Goal: Information Seeking & Learning: Check status

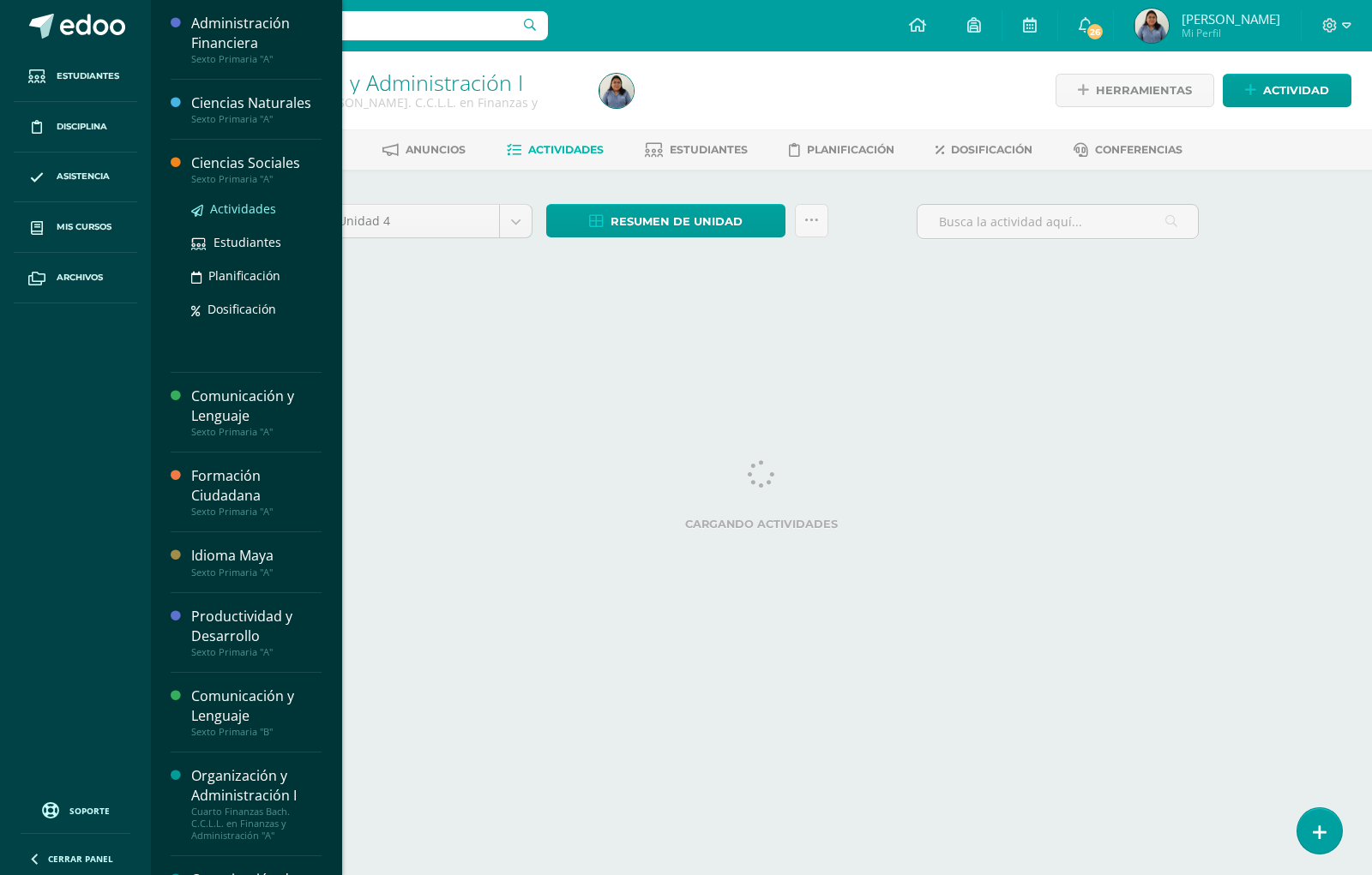
click at [237, 206] on span "Actividades" at bounding box center [242, 208] width 66 height 17
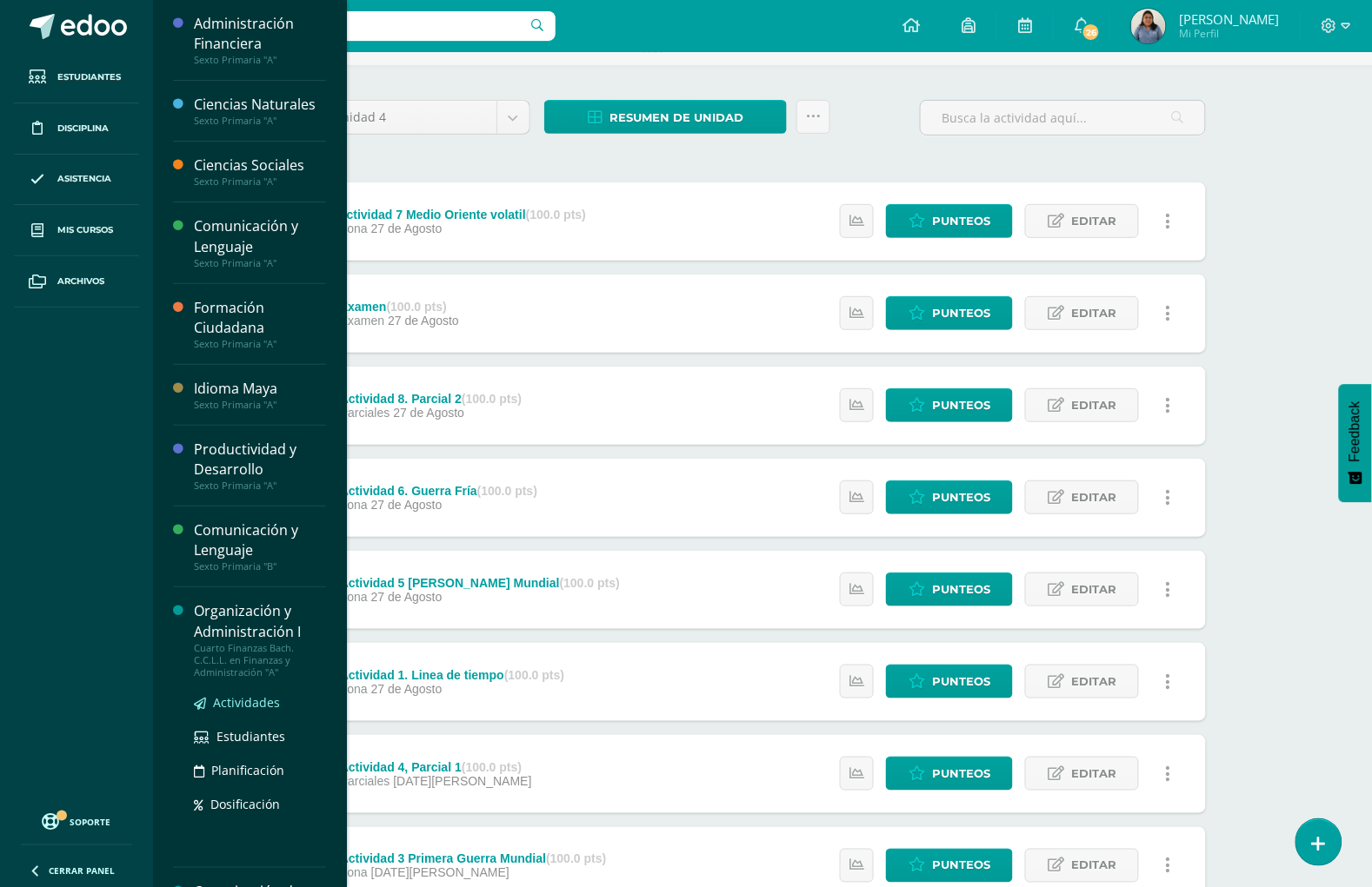
scroll to position [108, 0]
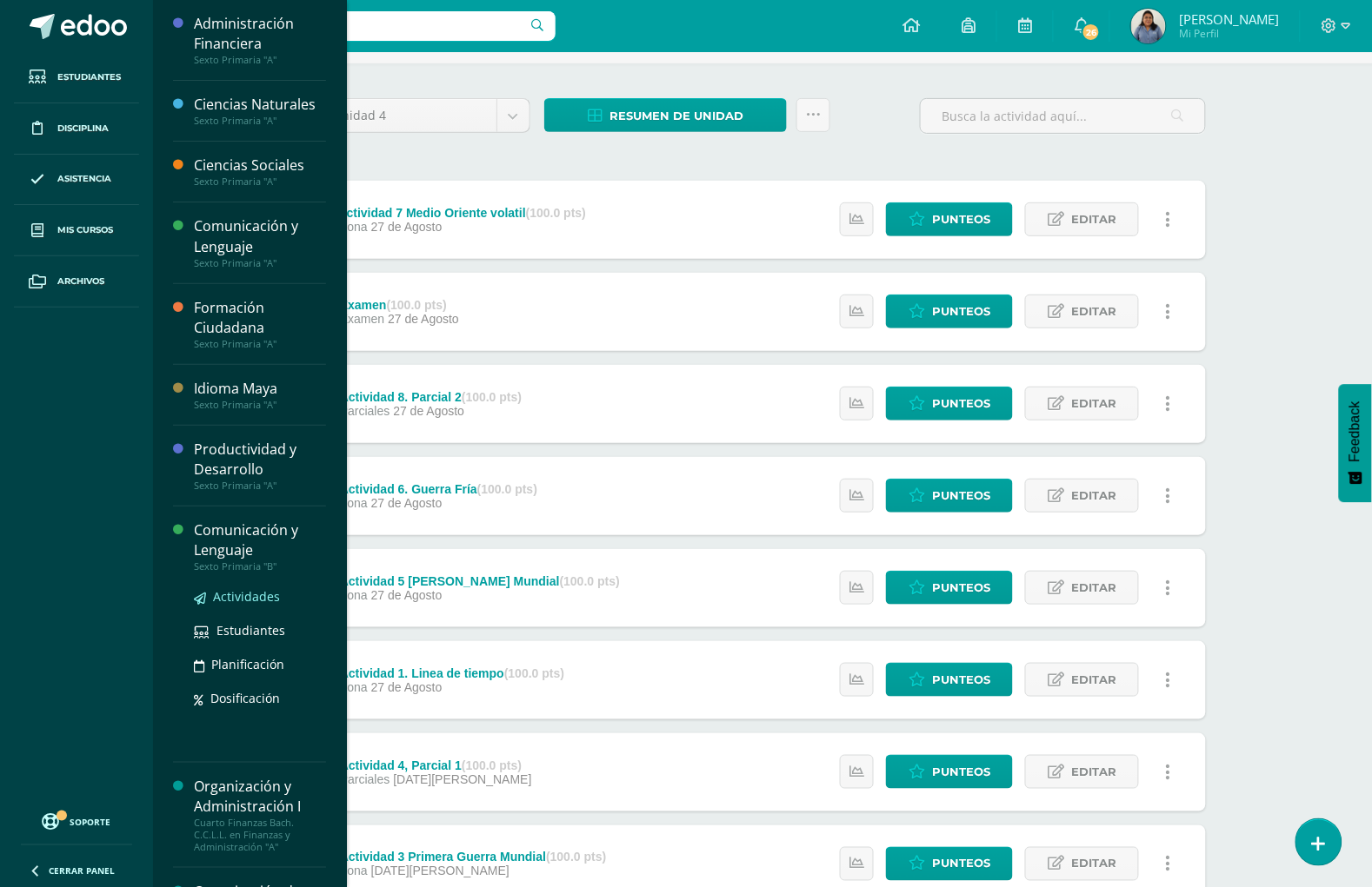
click at [228, 600] on span "Actividades" at bounding box center [246, 596] width 67 height 17
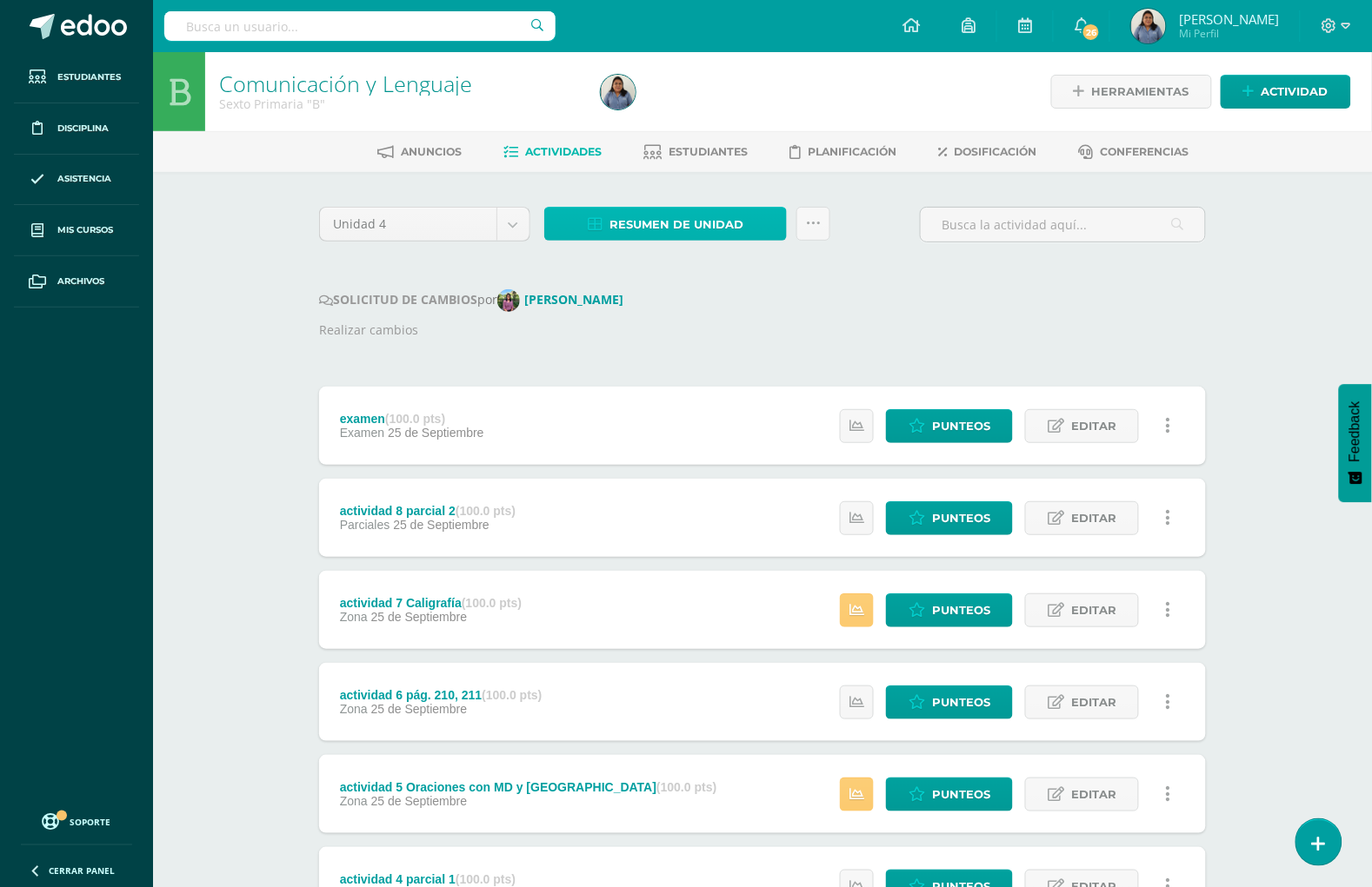
click at [676, 235] on span "Resumen de unidad" at bounding box center [676, 225] width 134 height 32
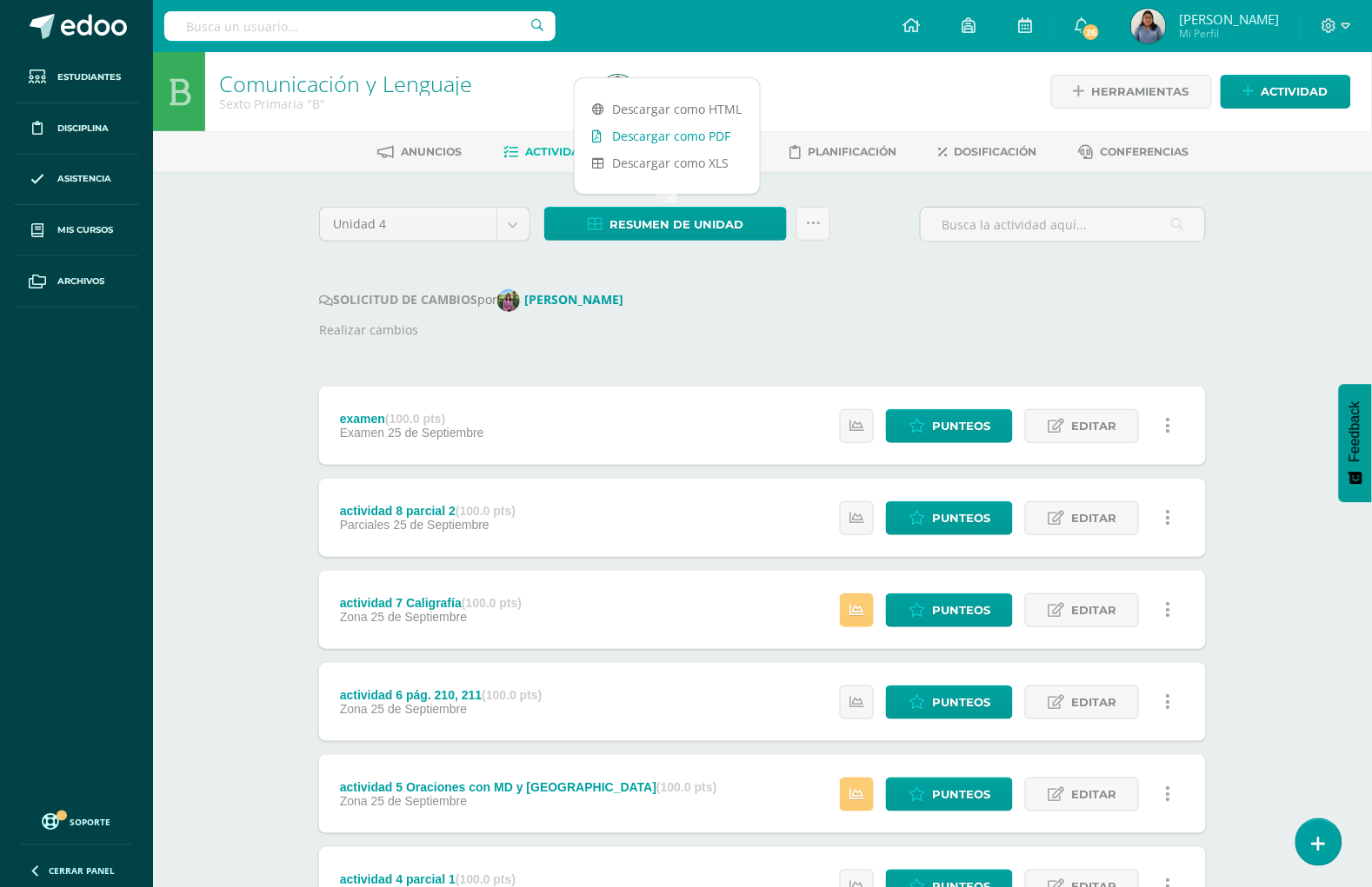
click at [712, 139] on link "Descargar como PDF" at bounding box center [668, 135] width 185 height 27
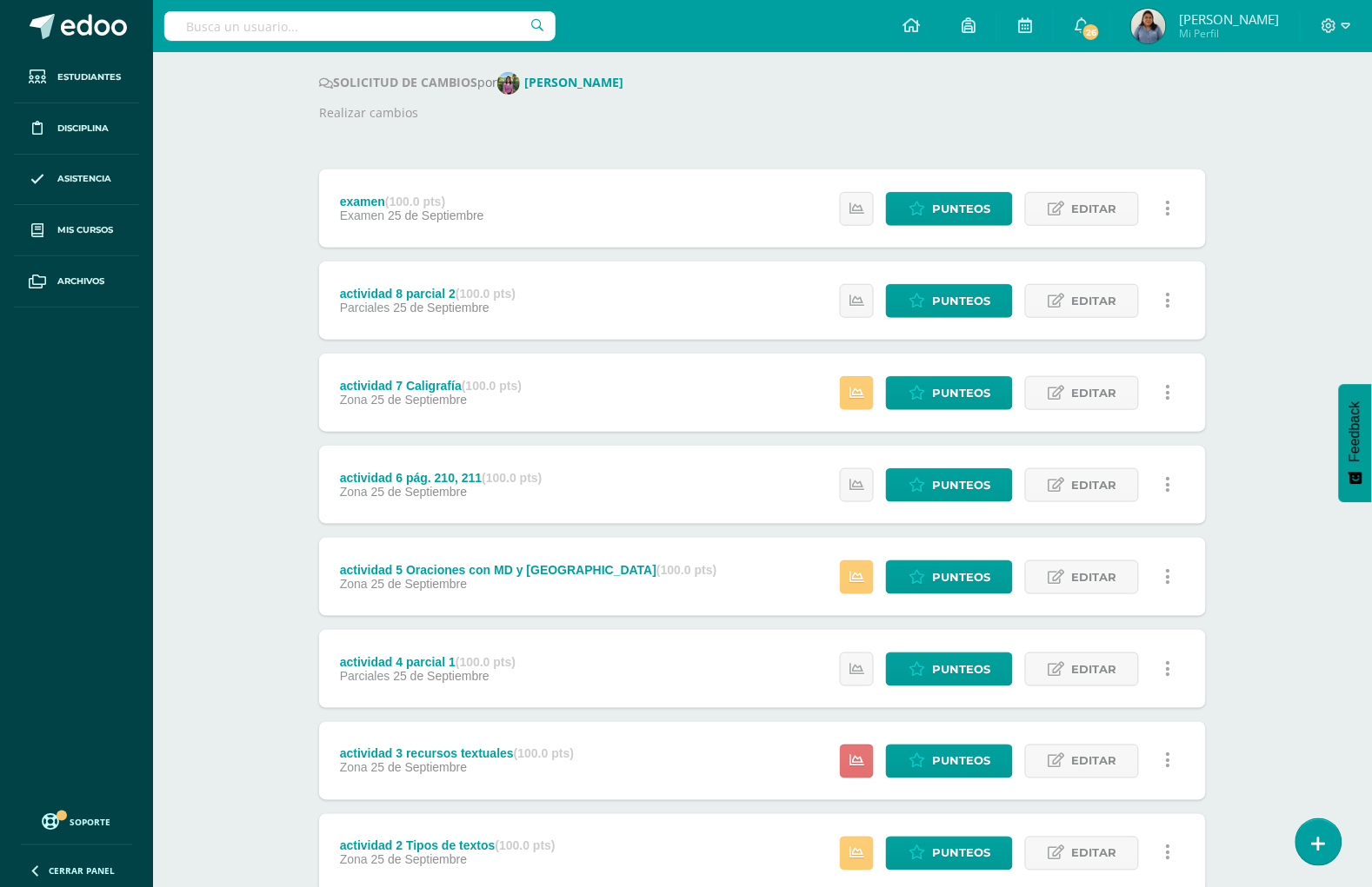
scroll to position [326, 0]
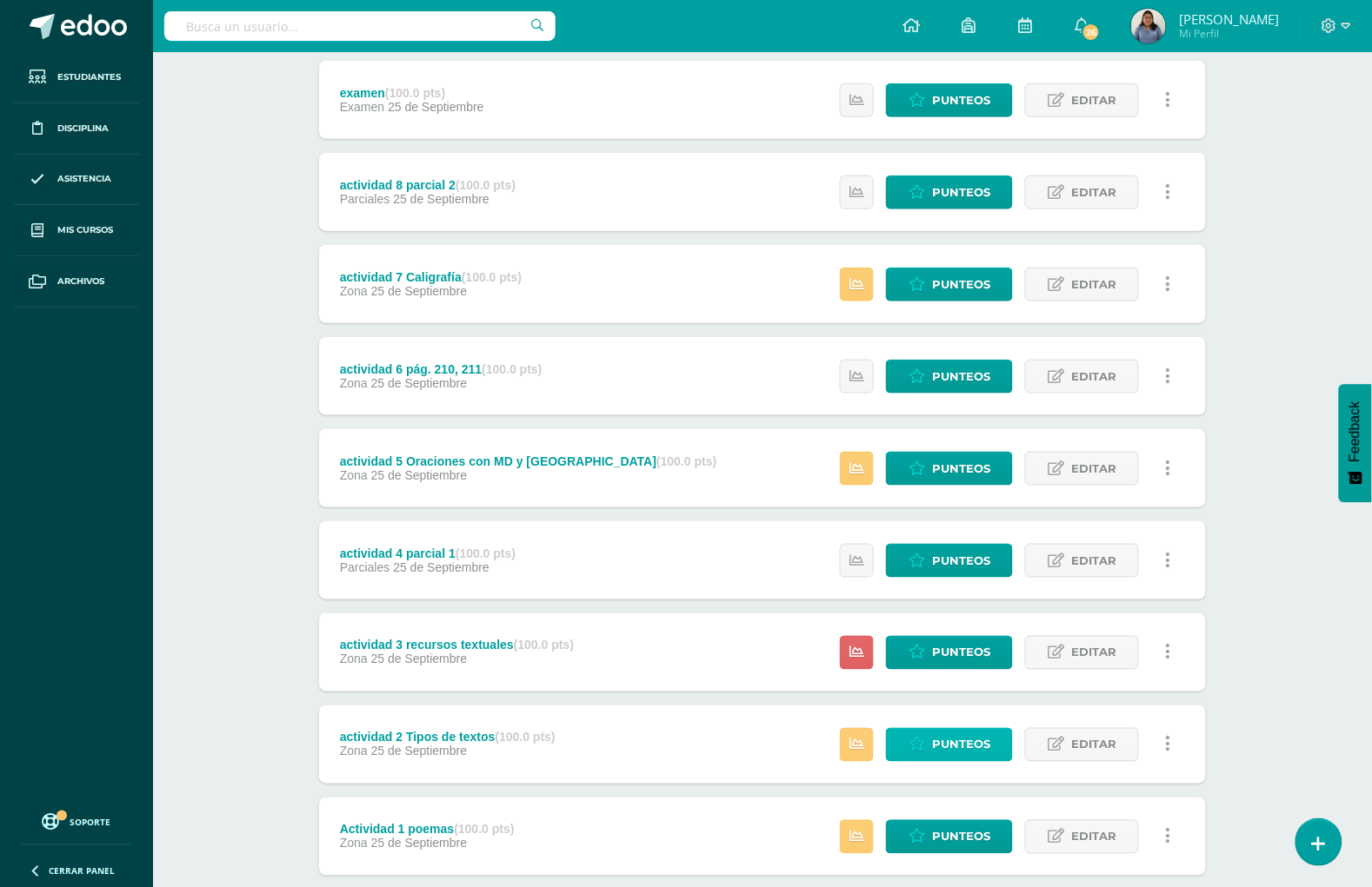
click at [962, 733] on span "Punteos" at bounding box center [961, 745] width 59 height 32
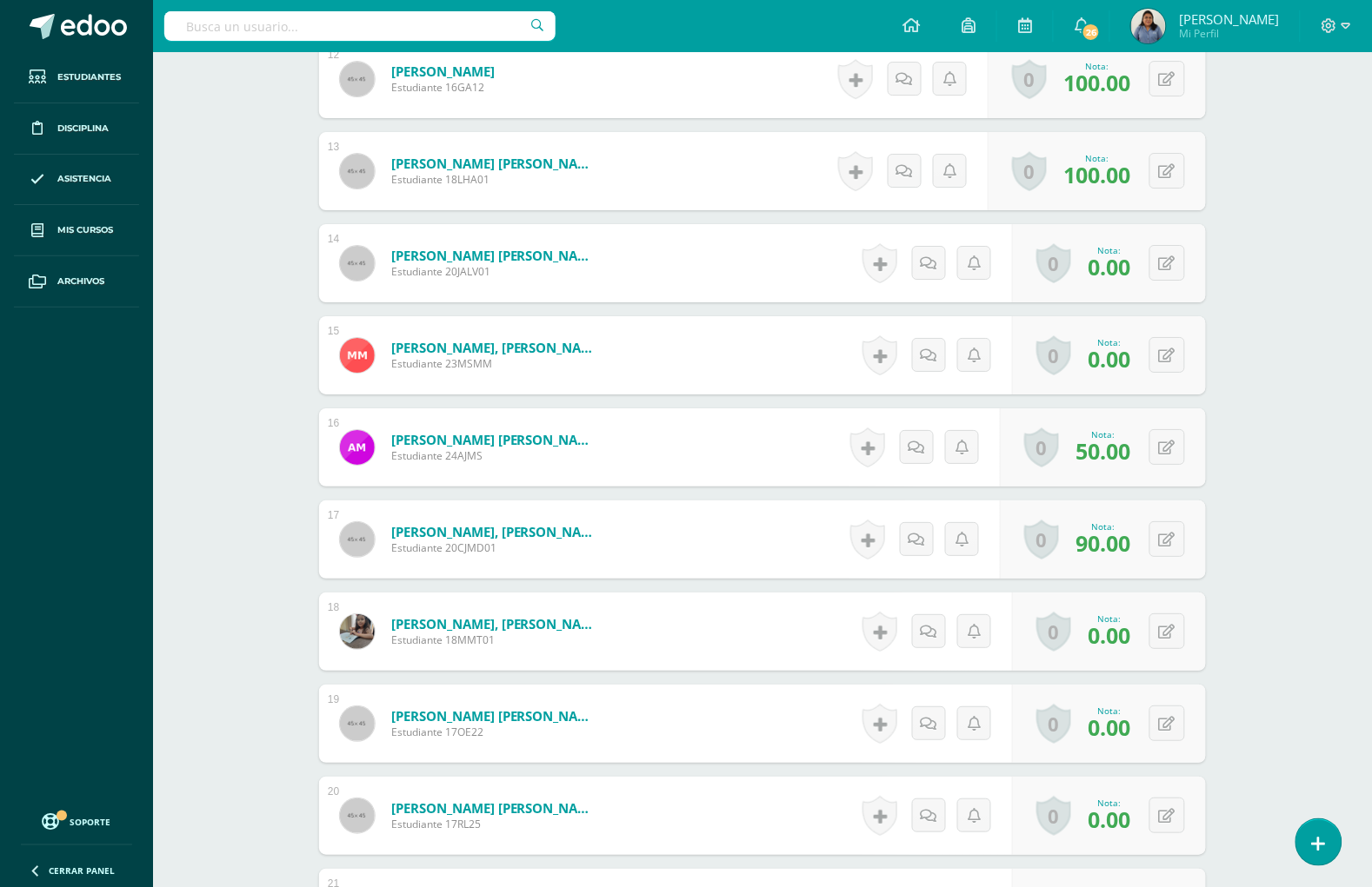
scroll to position [1578, 0]
click at [1166, 623] on icon at bounding box center [1167, 630] width 17 height 15
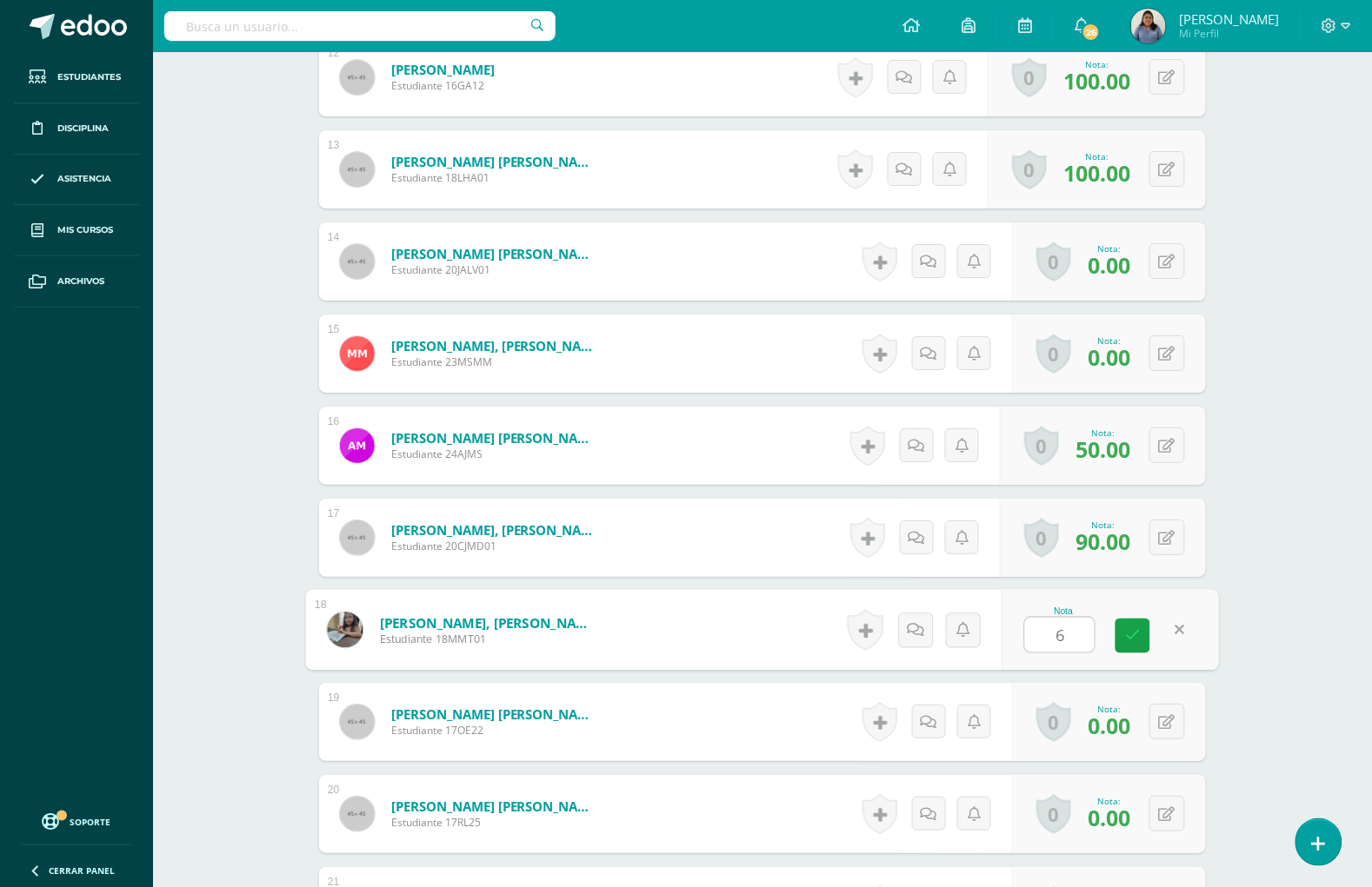
type input "60"
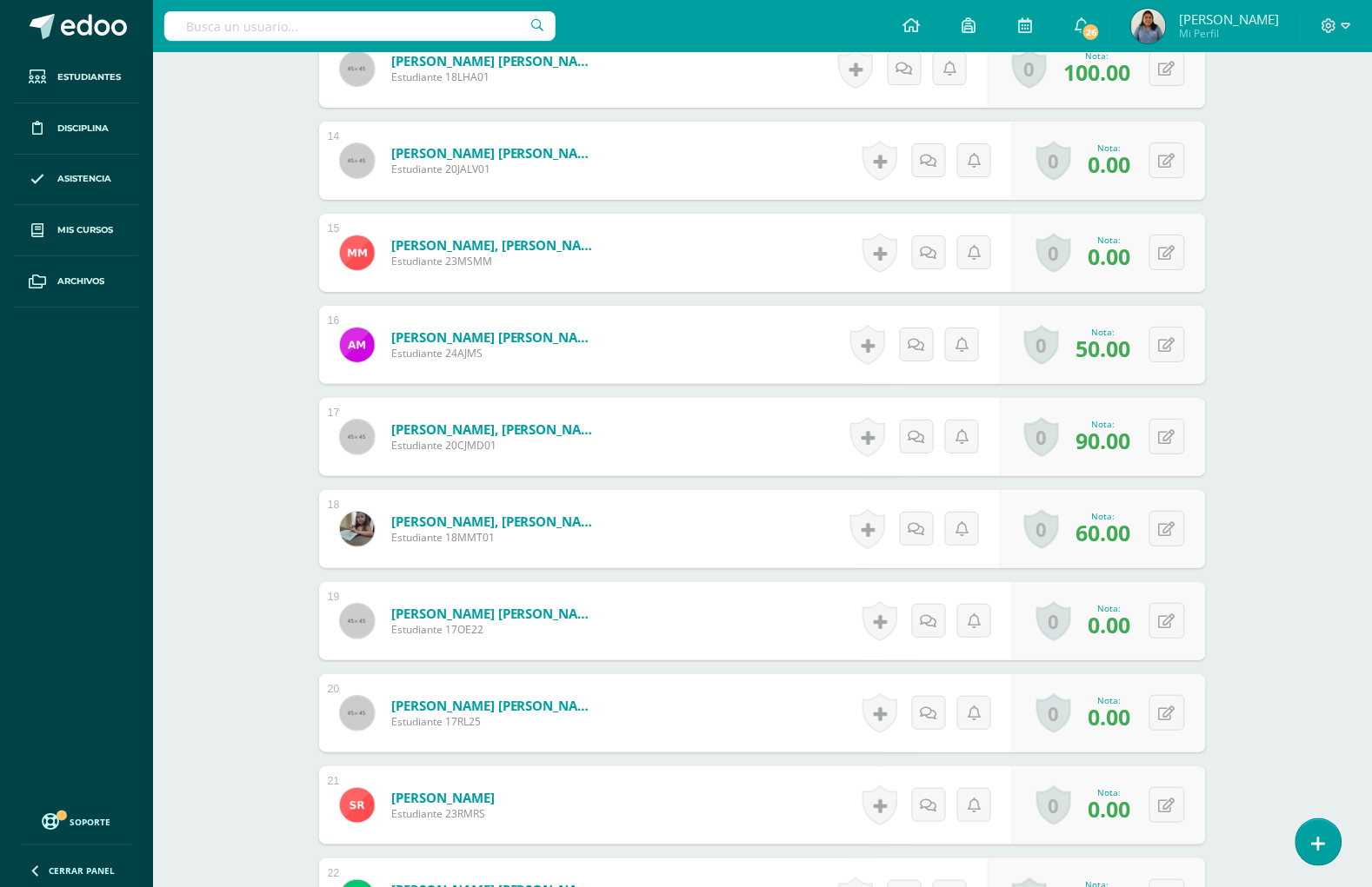
scroll to position [1671, 0]
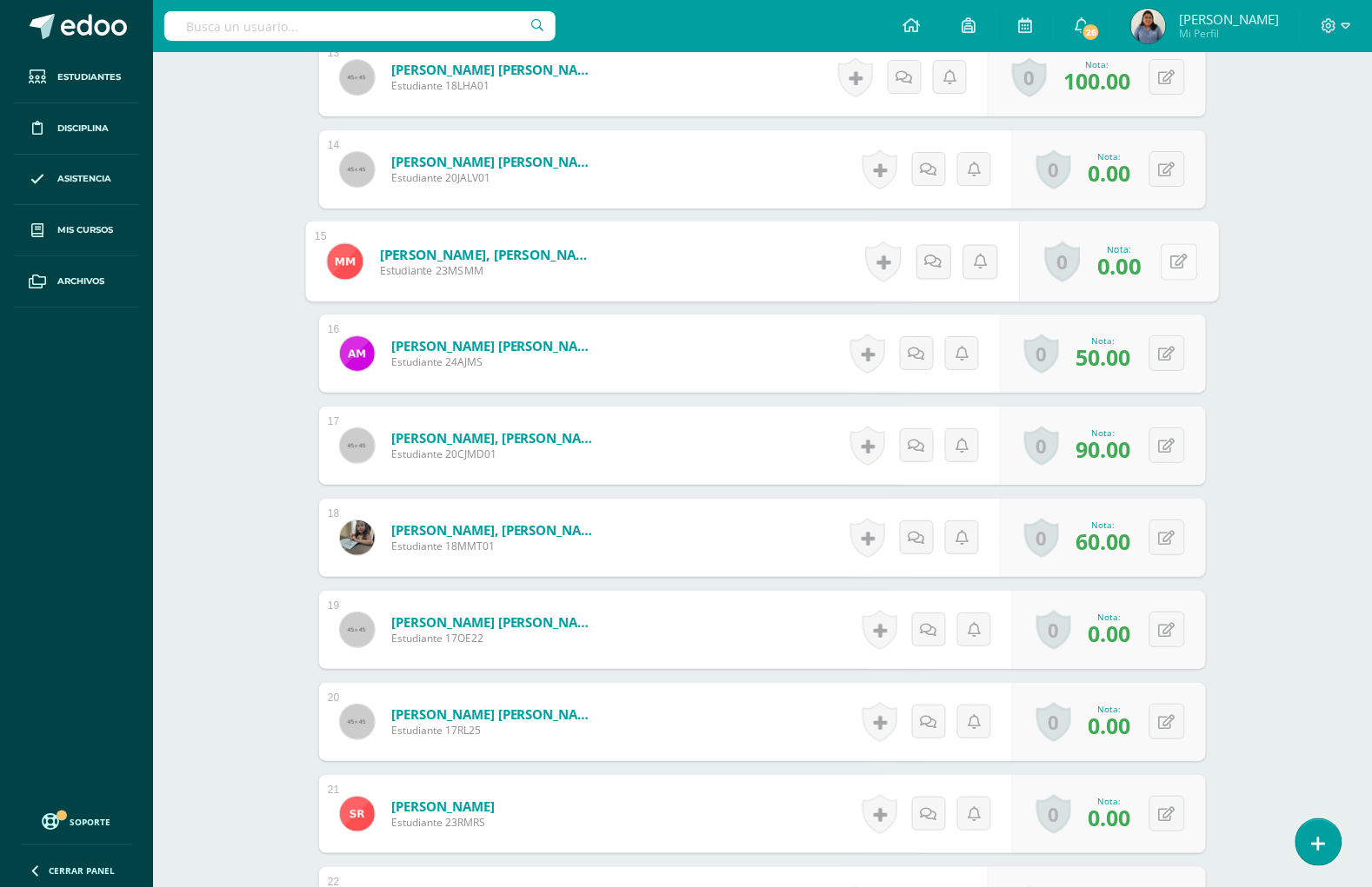
click at [1171, 263] on icon at bounding box center [1179, 261] width 17 height 15
type input "60"
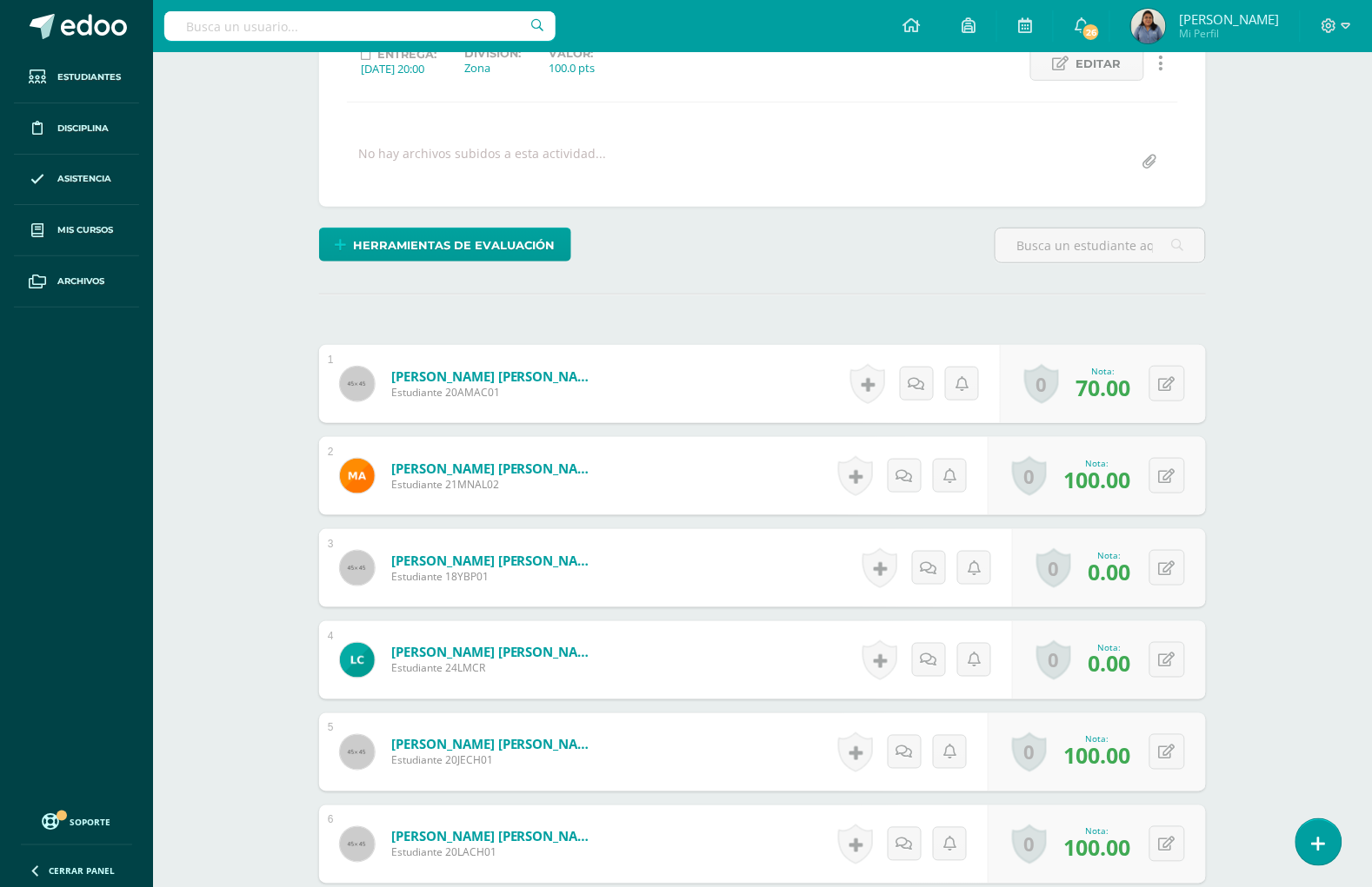
scroll to position [42, 0]
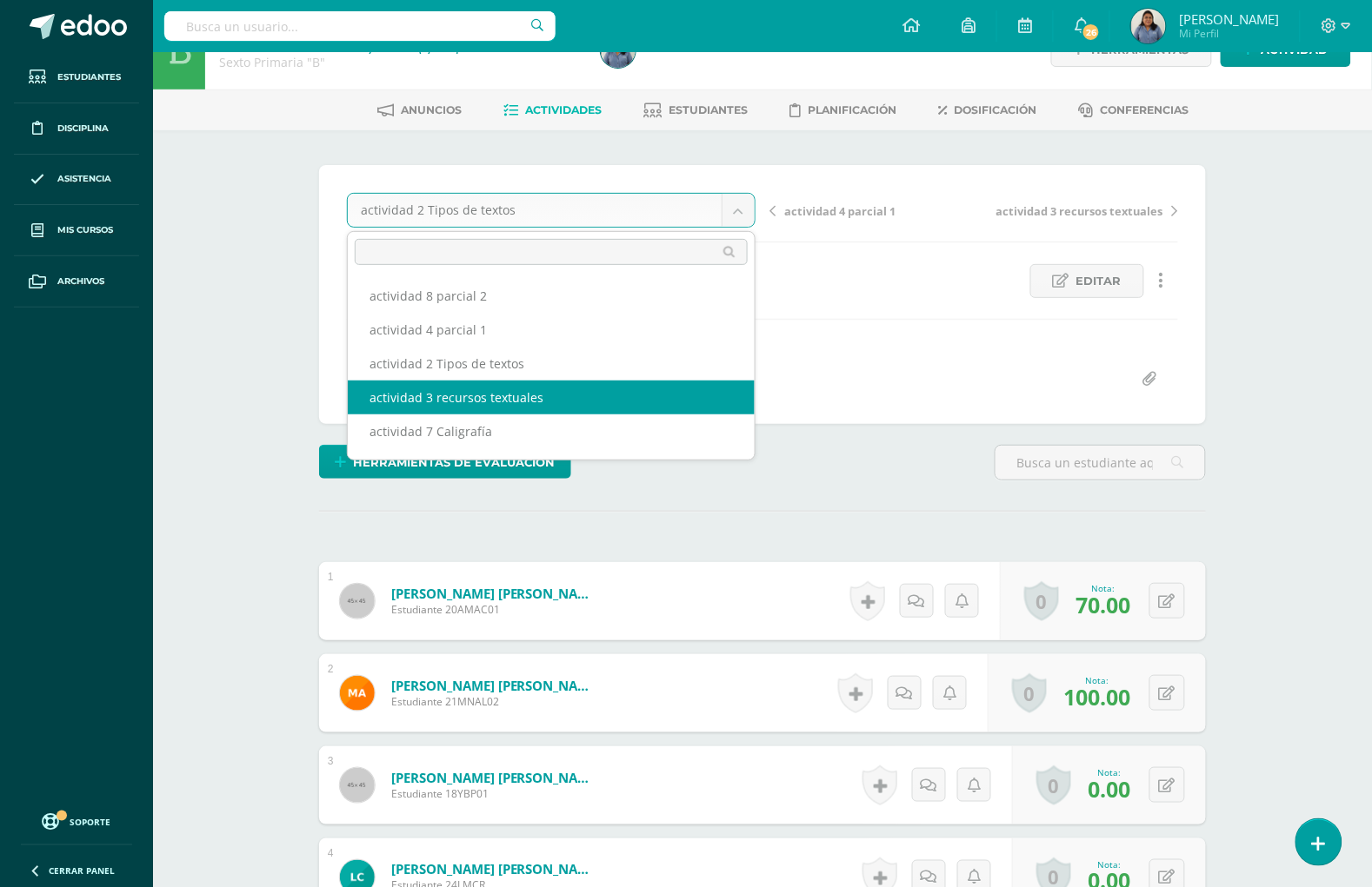
select select "/dashboard/teacher/grade-activity/194375/"
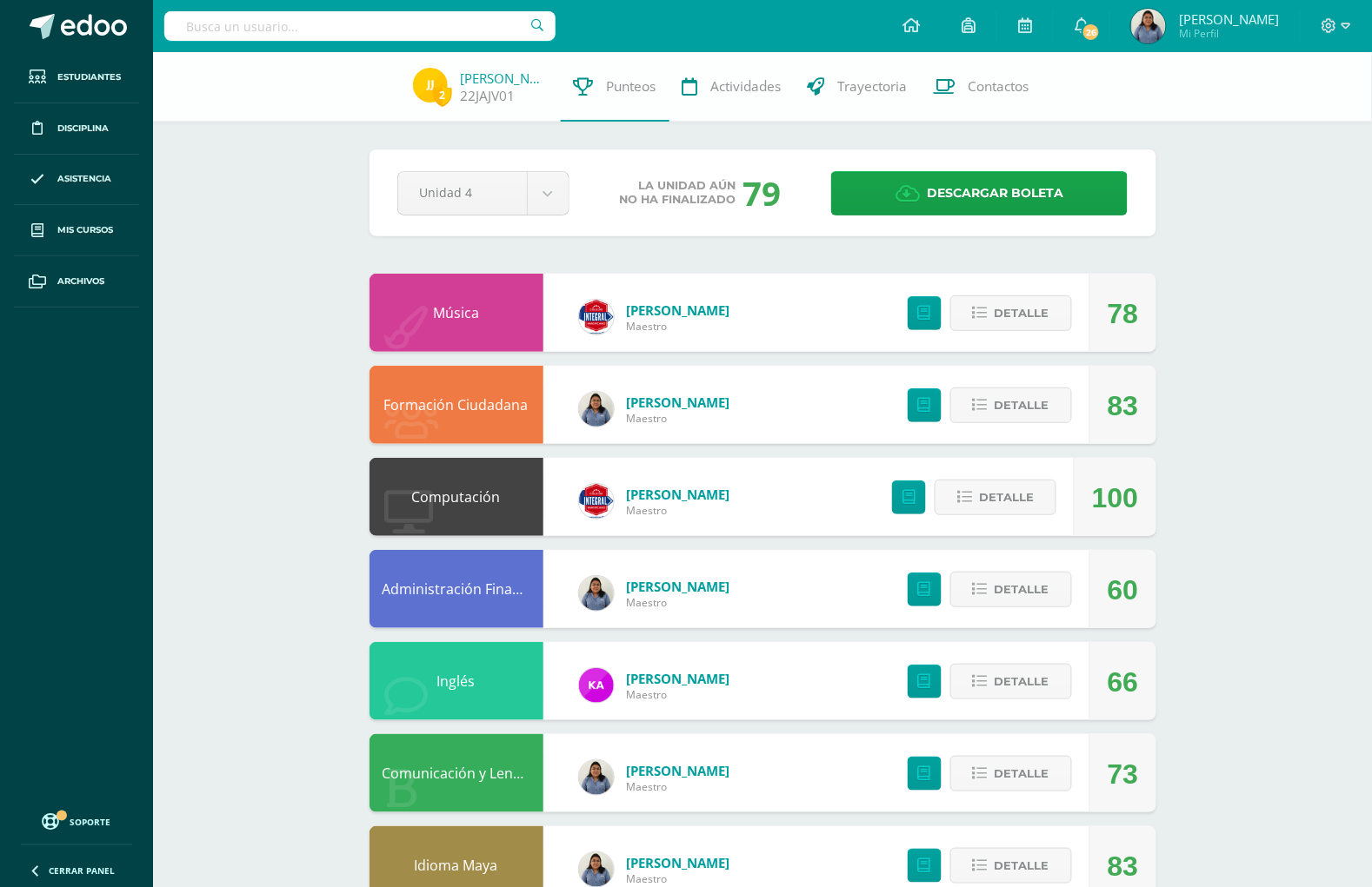
click at [280, 28] on input "text" at bounding box center [359, 26] width 391 height 30
type input "marjo"
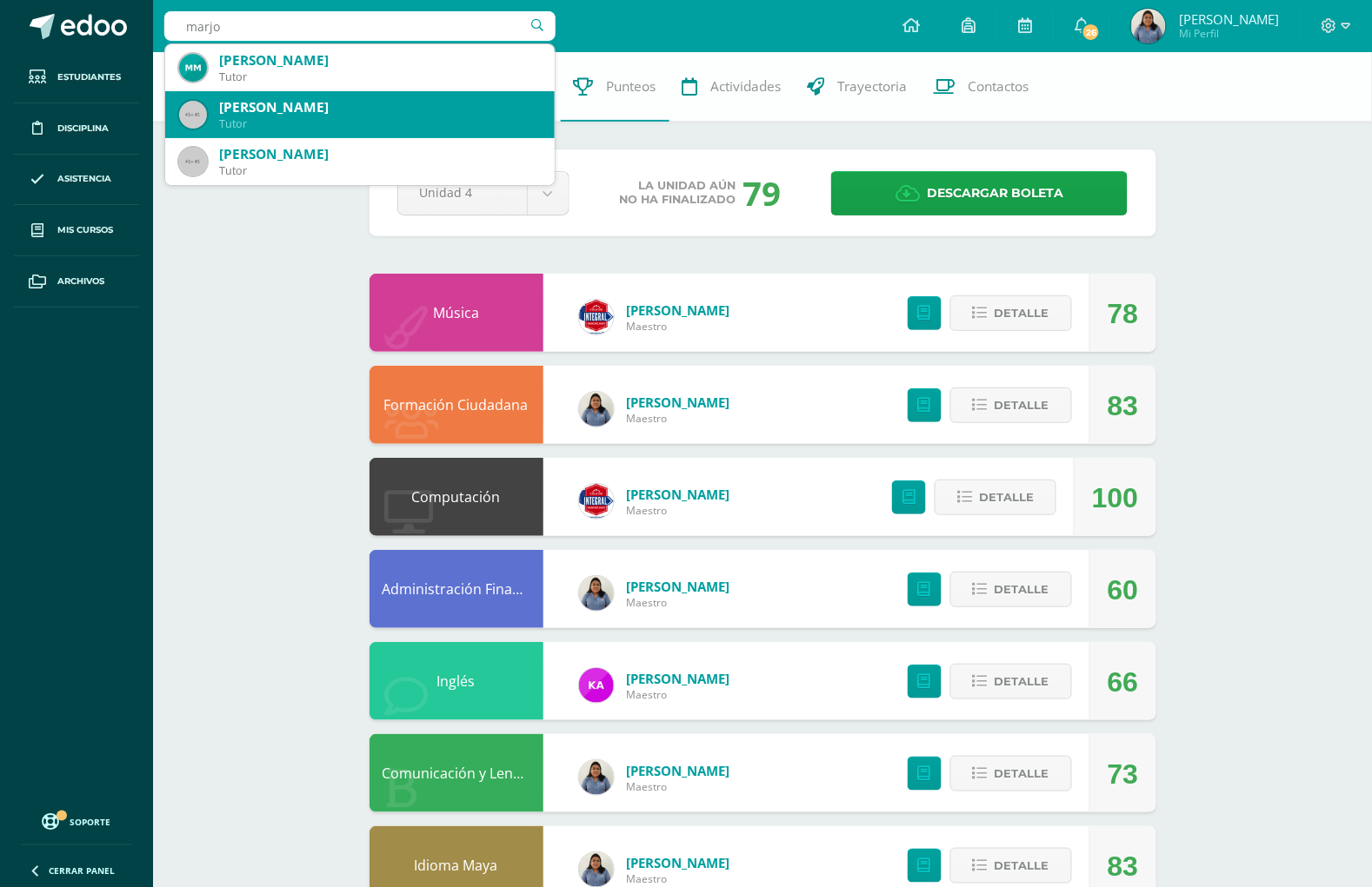
click at [290, 113] on div "Marjorie Castellanos Castellanos" at bounding box center [379, 107] width 321 height 18
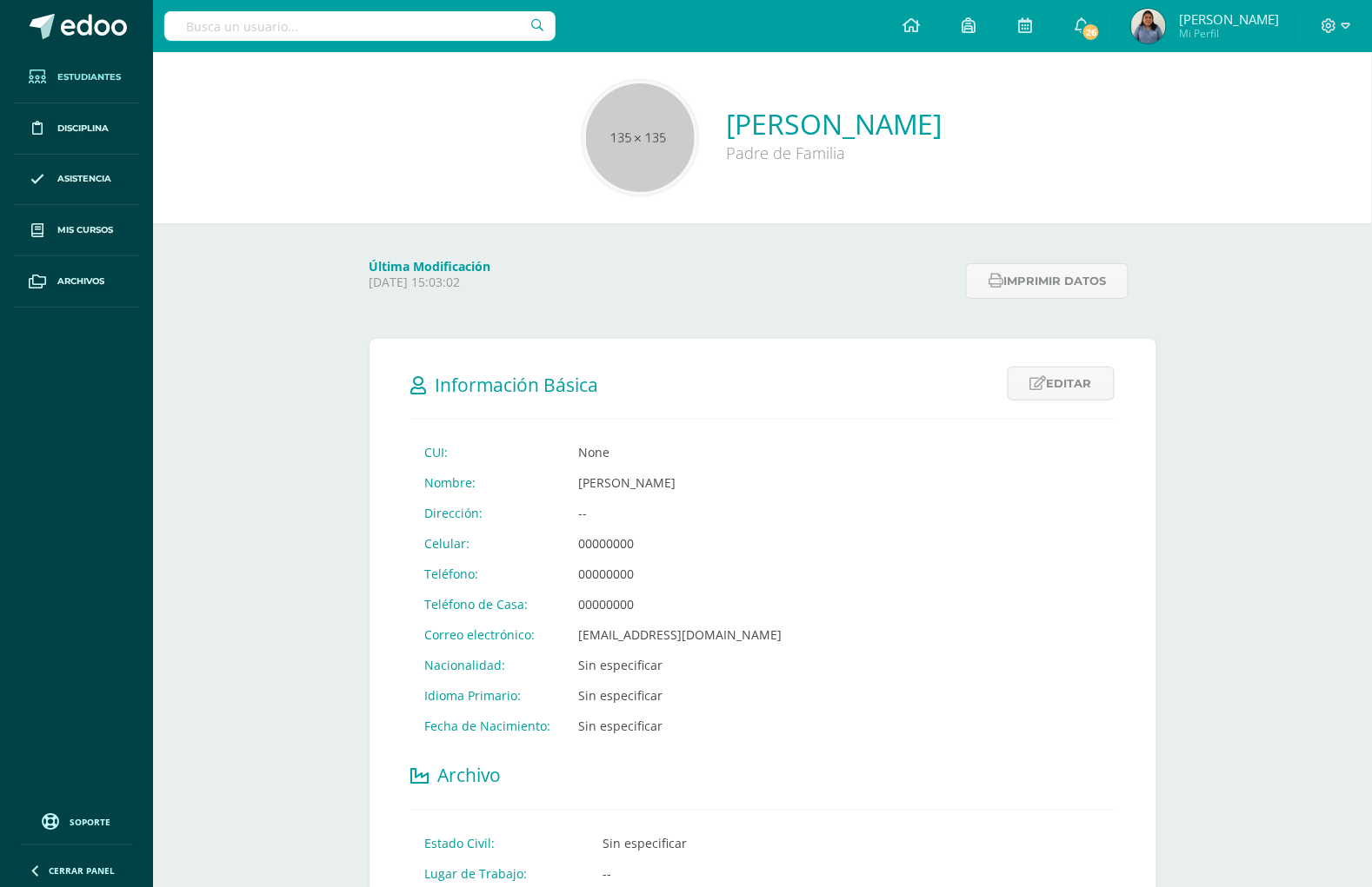
click at [93, 77] on span "Estudiantes" at bounding box center [90, 78] width 64 height 14
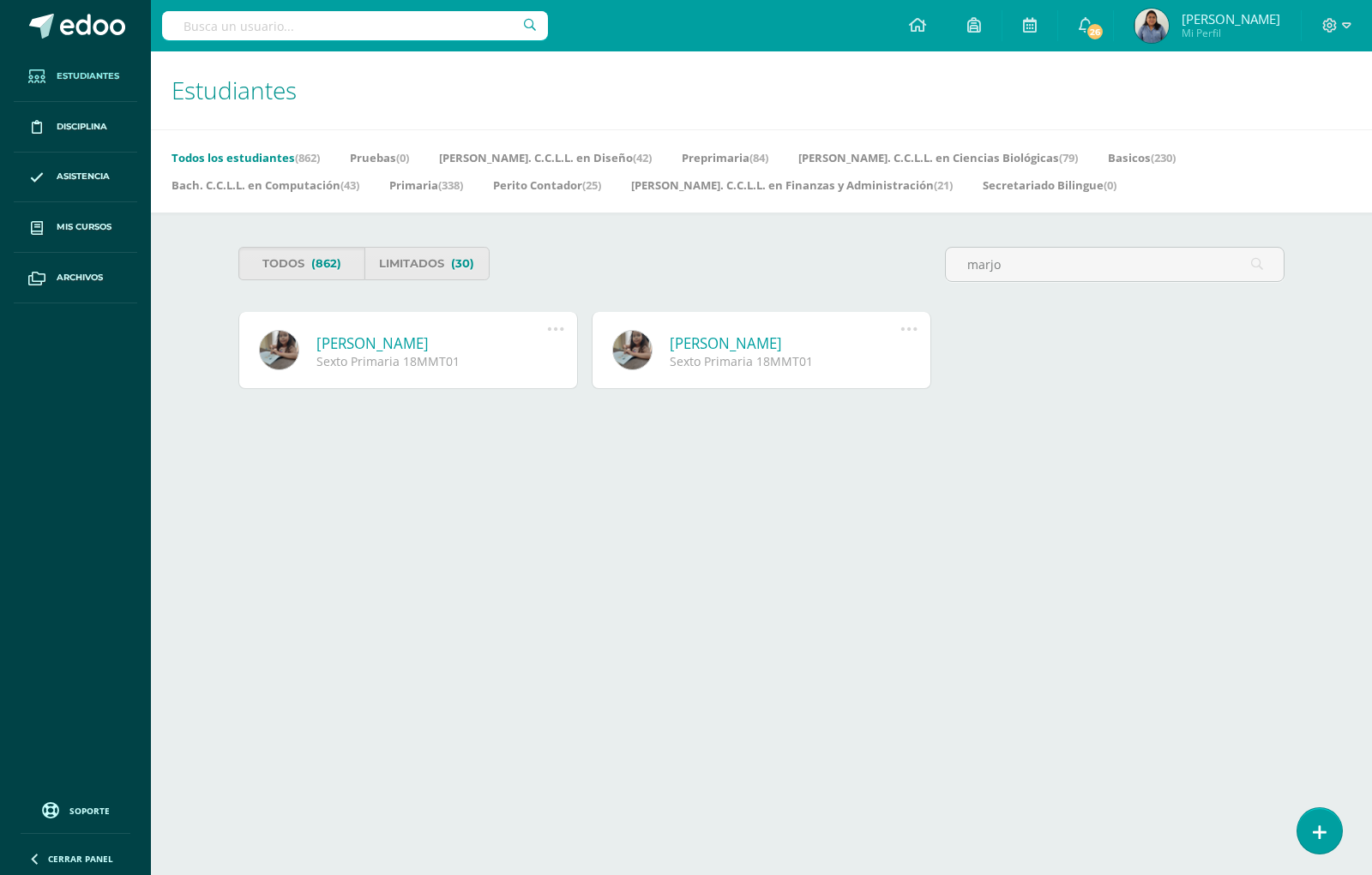
type input "marjo"
click at [288, 342] on link at bounding box center [279, 349] width 40 height 40
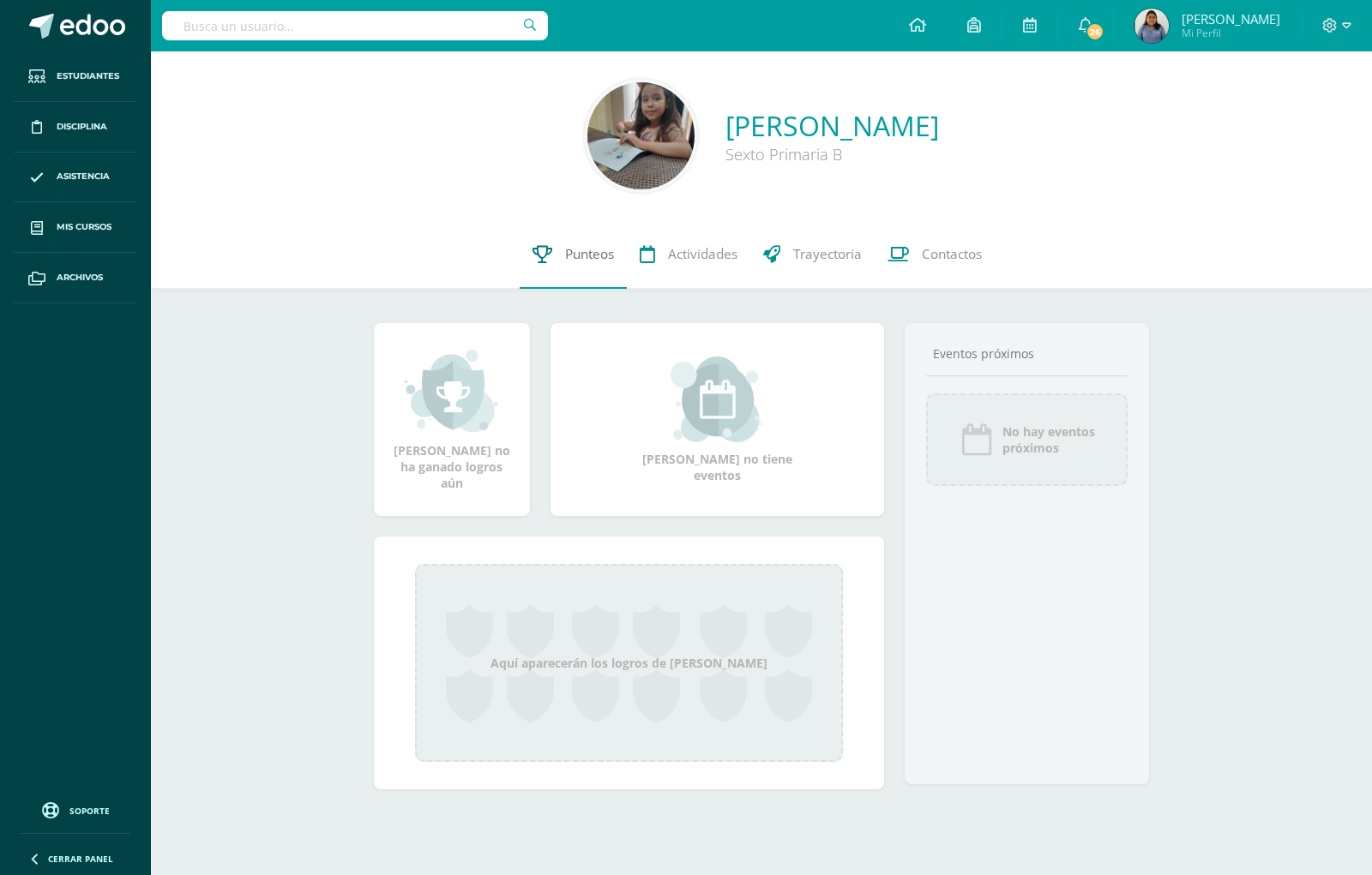
click at [572, 248] on span "Punteos" at bounding box center [590, 254] width 49 height 18
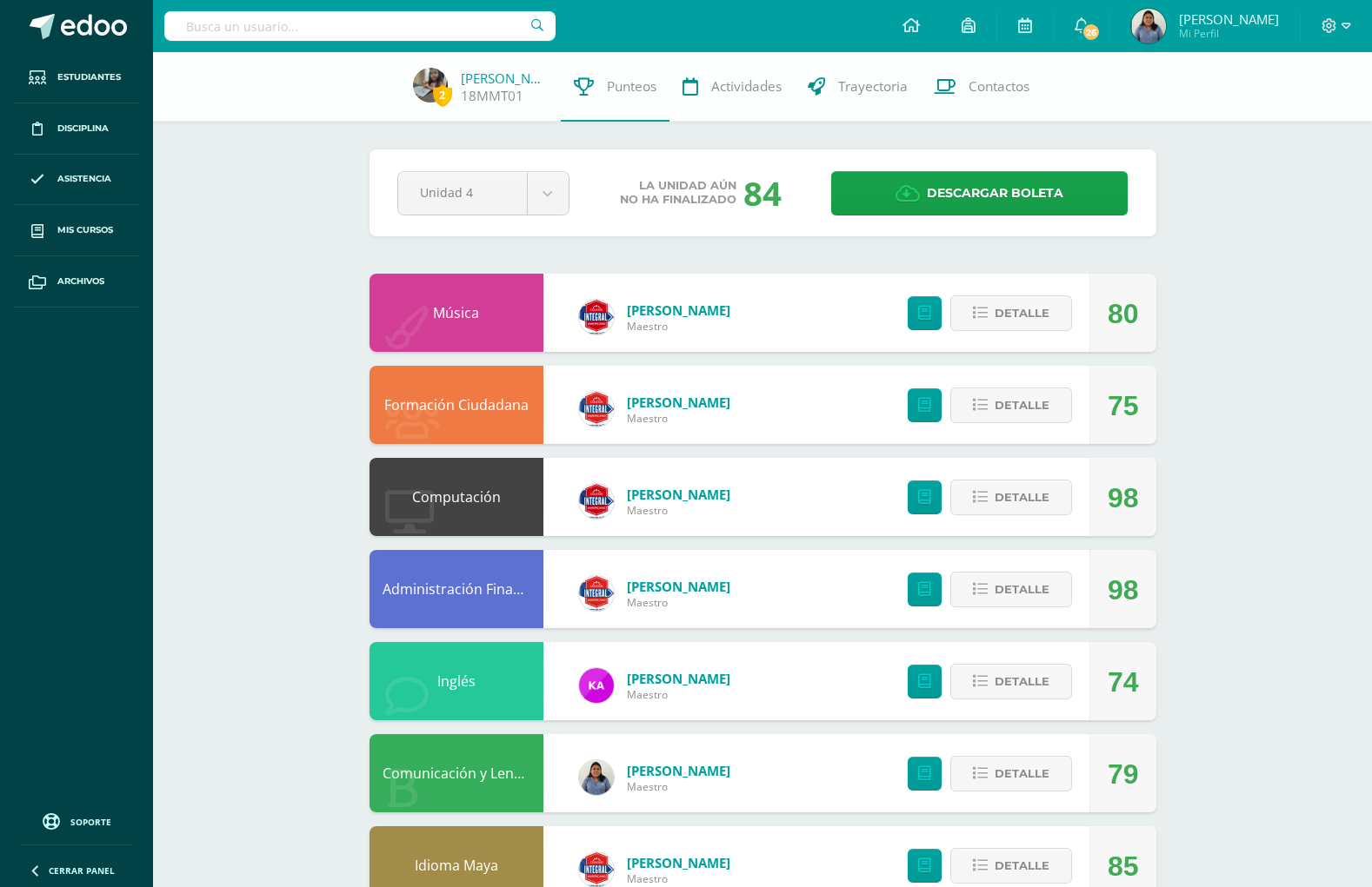
click at [956, 188] on span "Descargar boleta" at bounding box center [994, 193] width 136 height 43
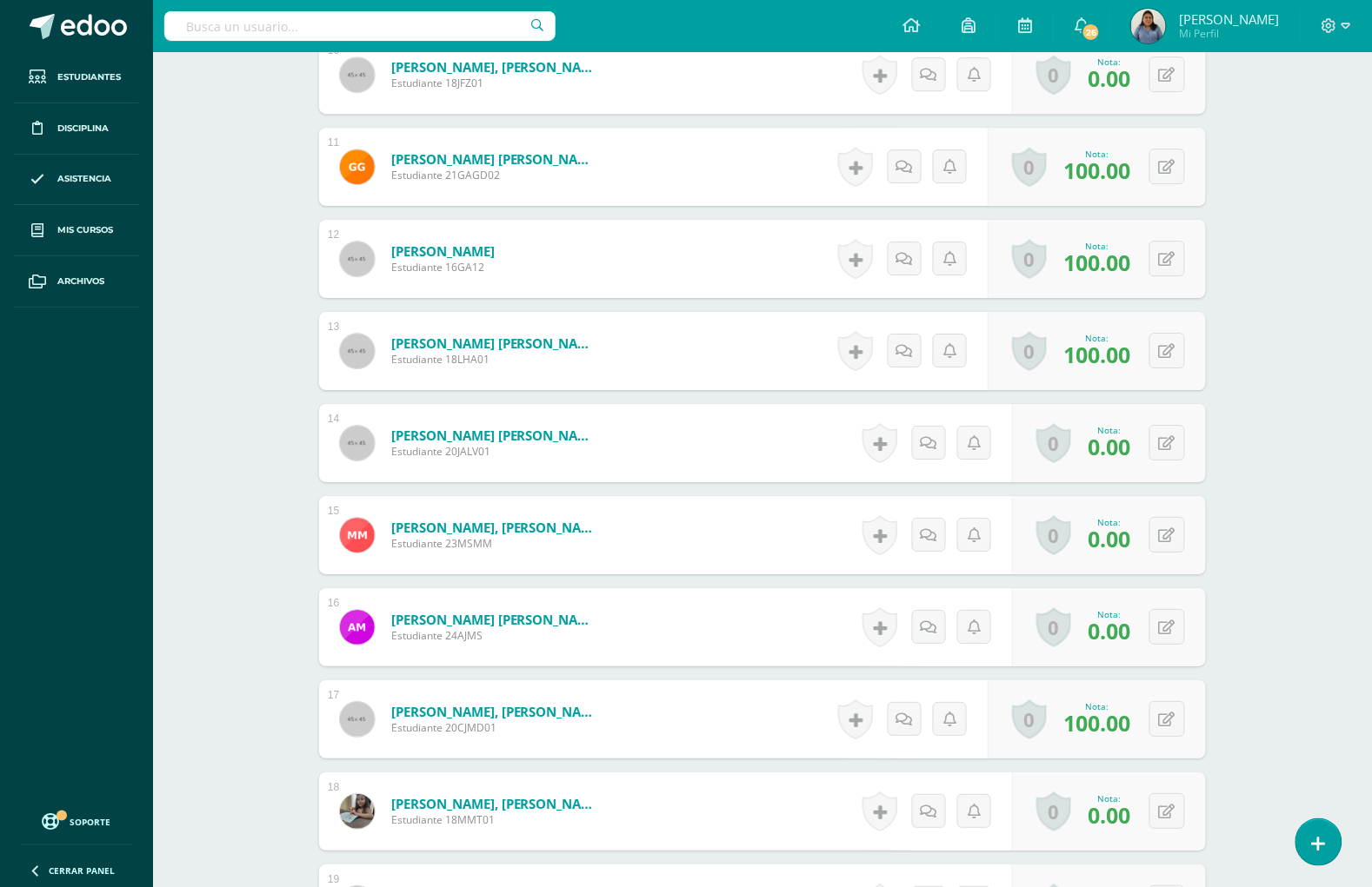
scroll to position [1513, 0]
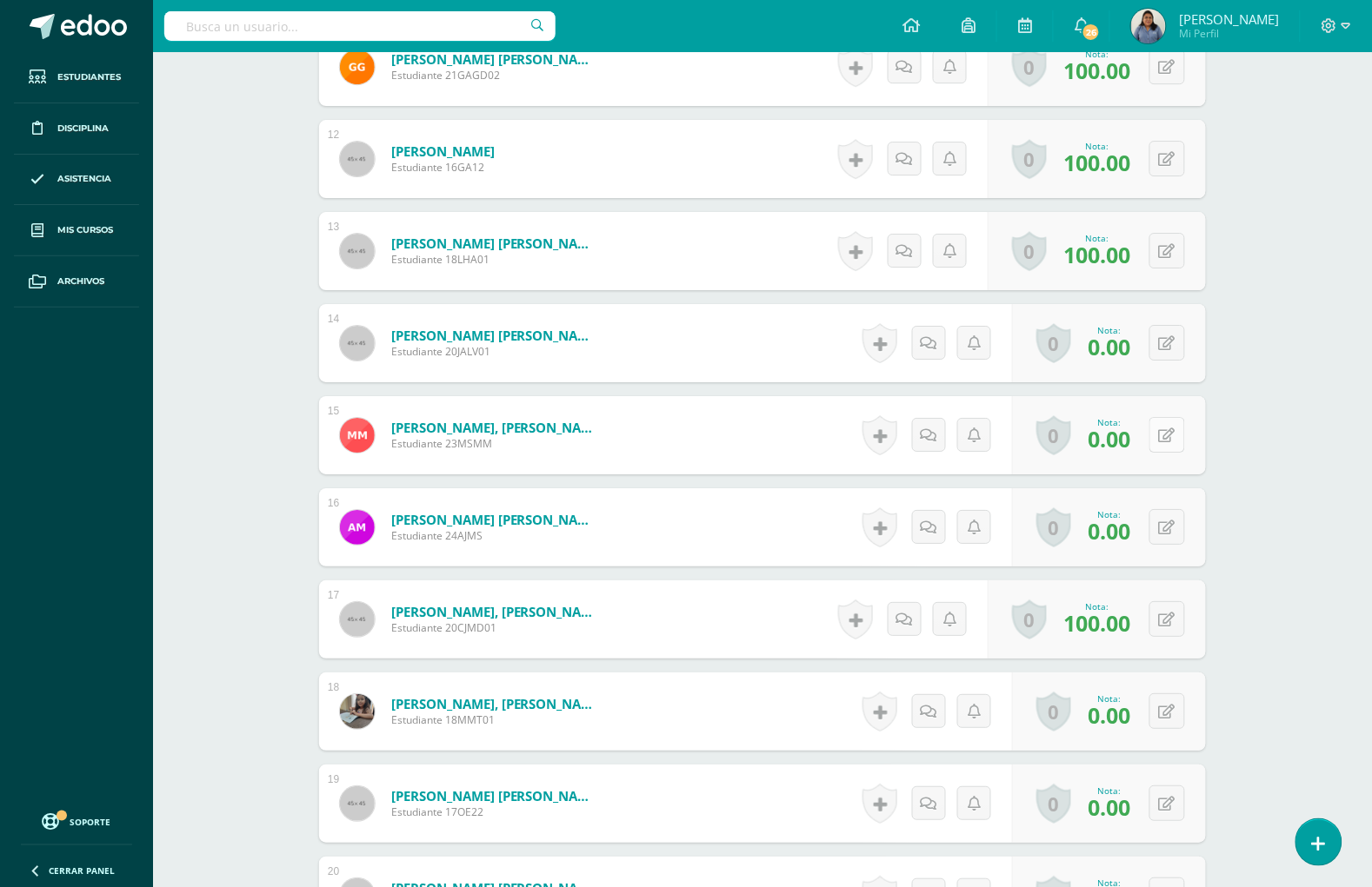
click at [1175, 422] on button at bounding box center [1167, 435] width 36 height 36
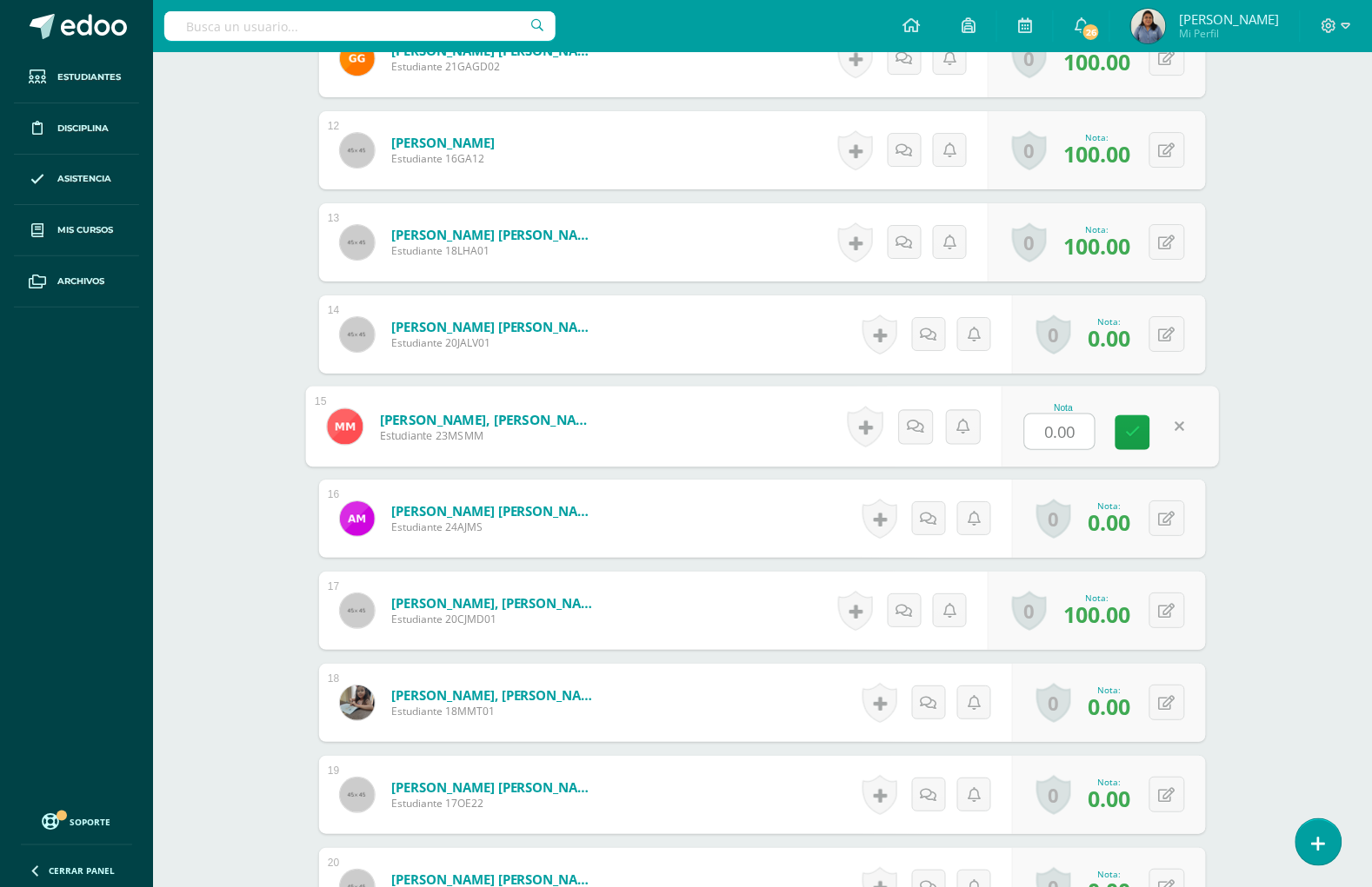
scroll to position [1523, 0]
type input "60"
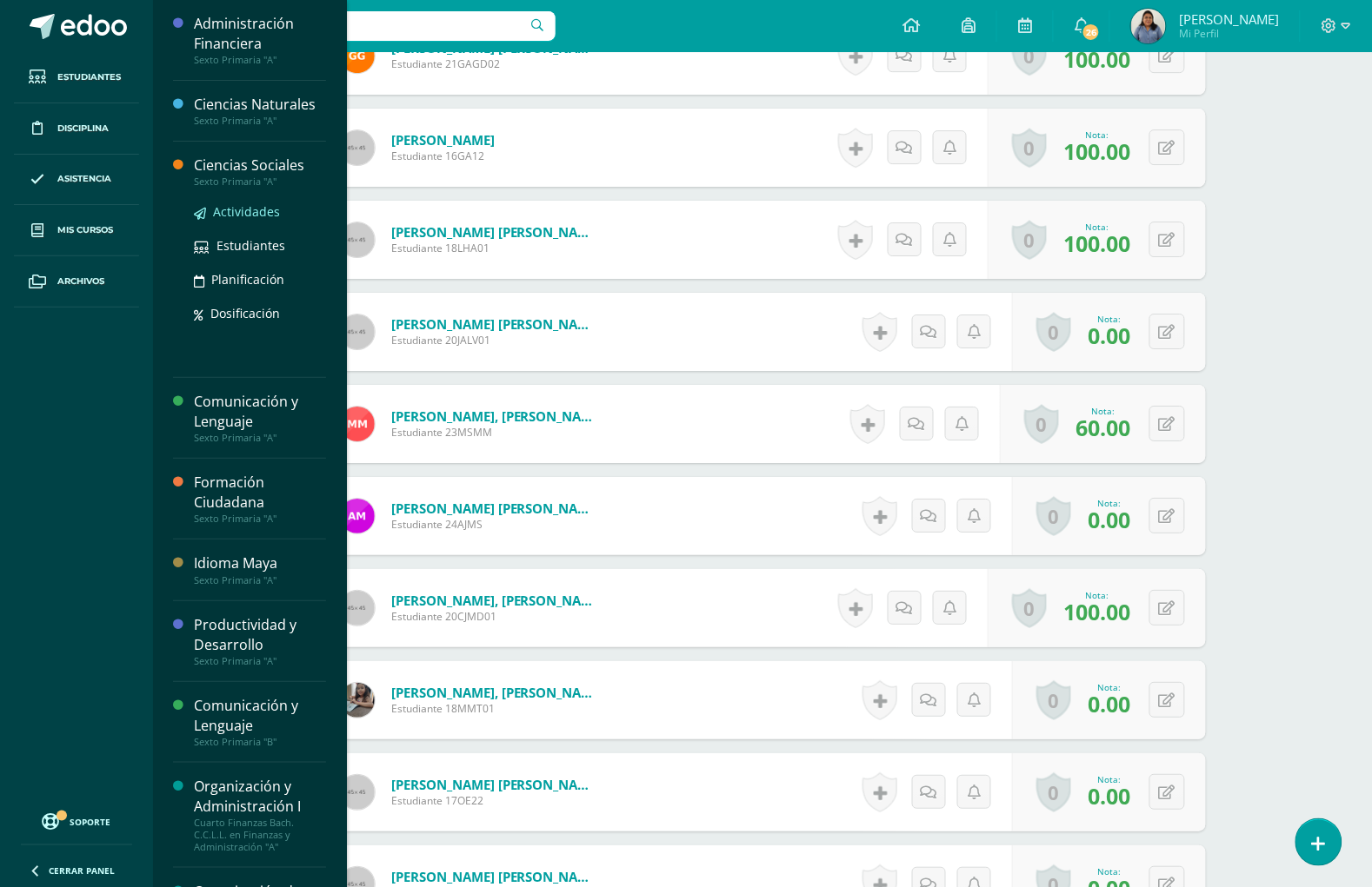
click at [252, 220] on link "Actividades" at bounding box center [260, 212] width 132 height 20
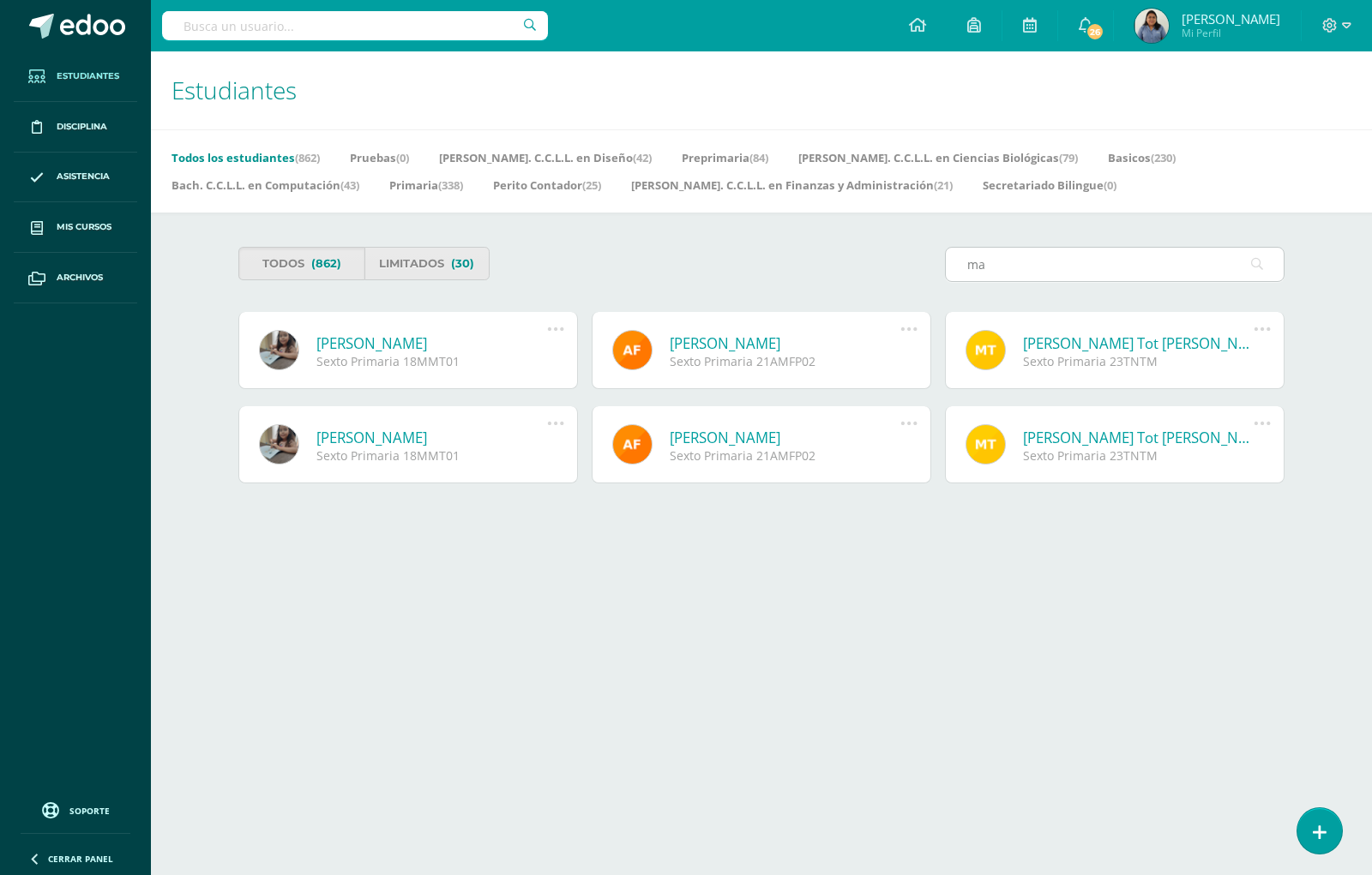
type input "m"
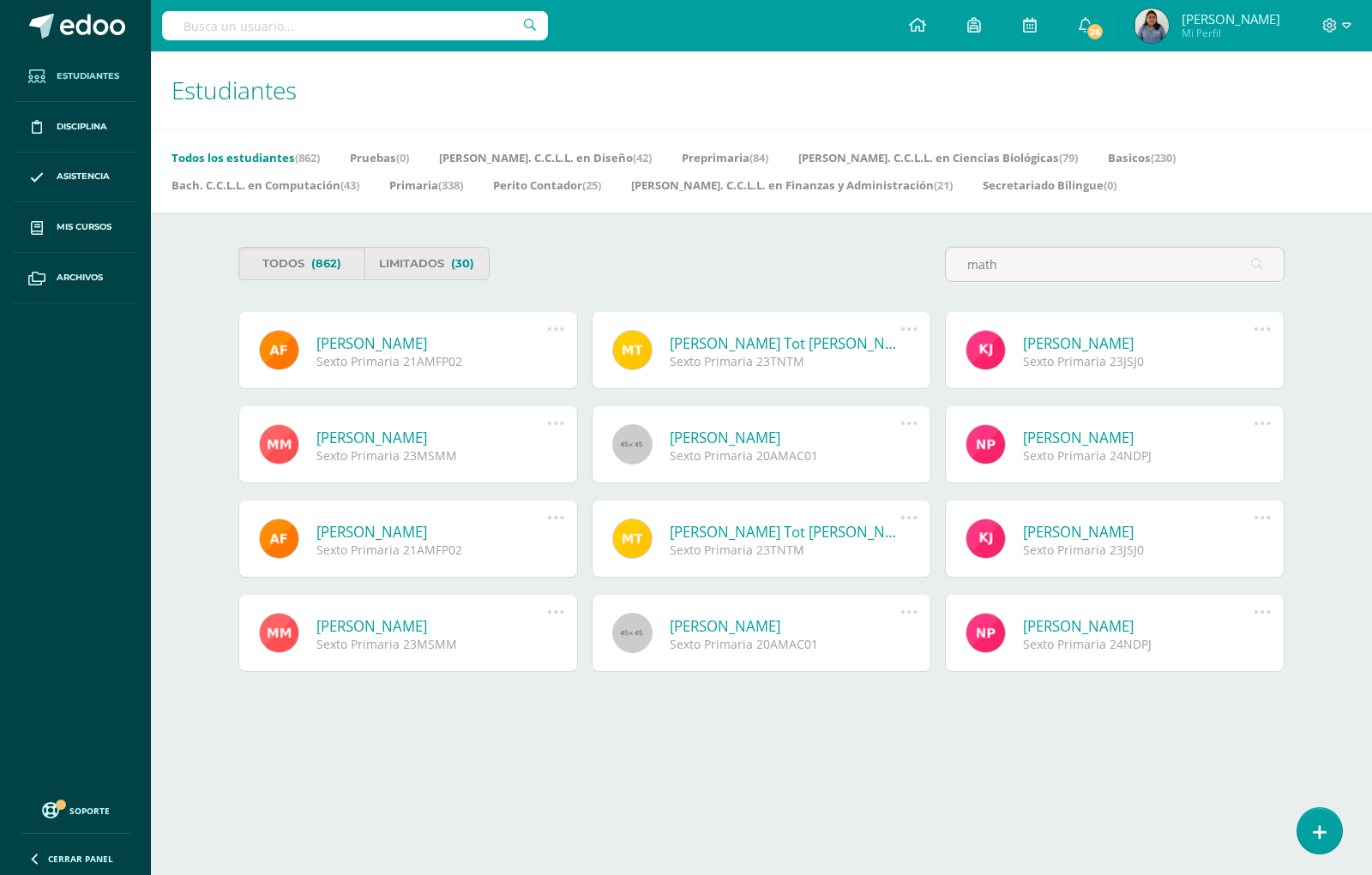
type input "math"
click at [288, 444] on link at bounding box center [279, 443] width 40 height 40
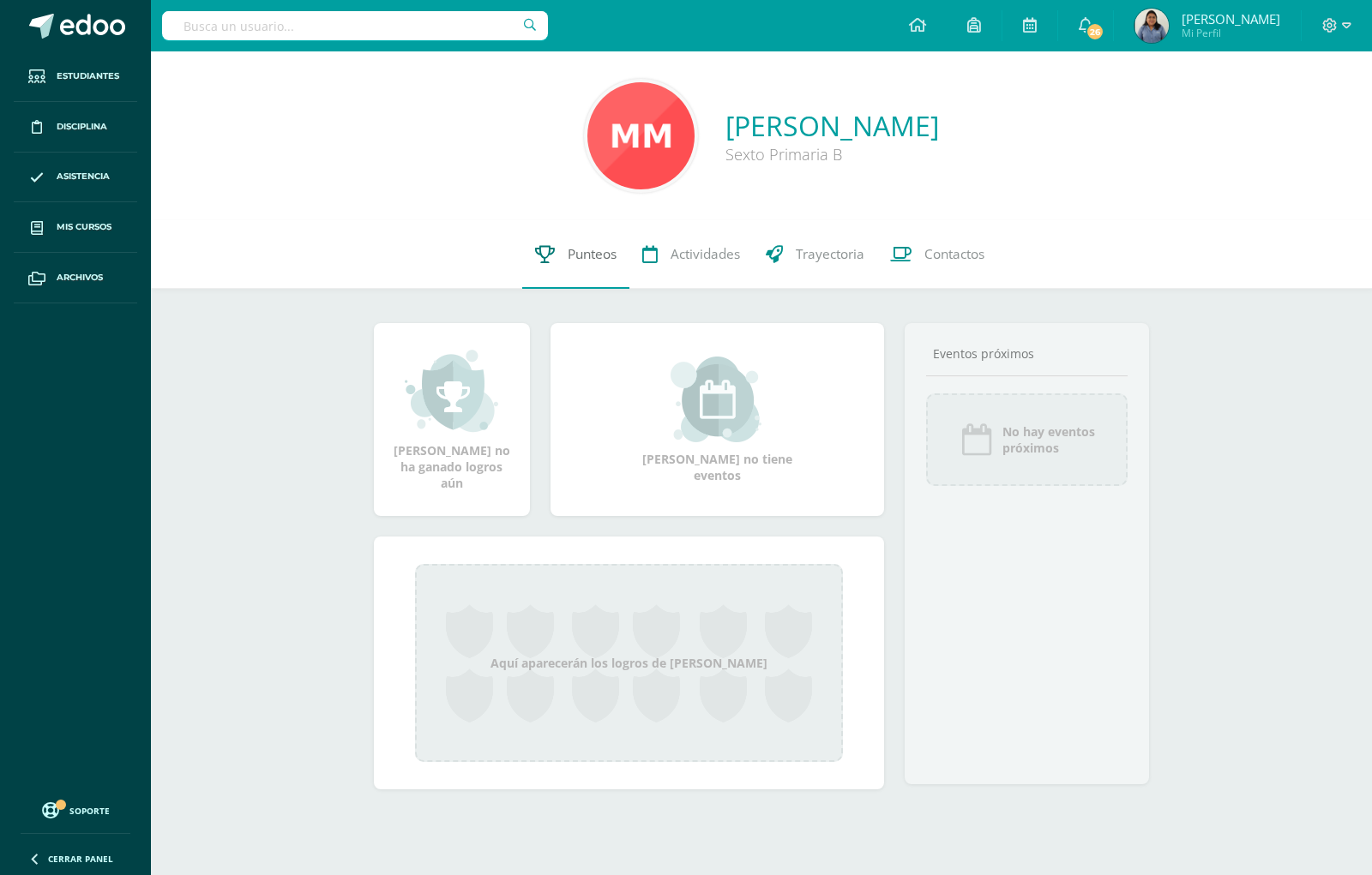
click at [572, 247] on span "Punteos" at bounding box center [592, 254] width 49 height 18
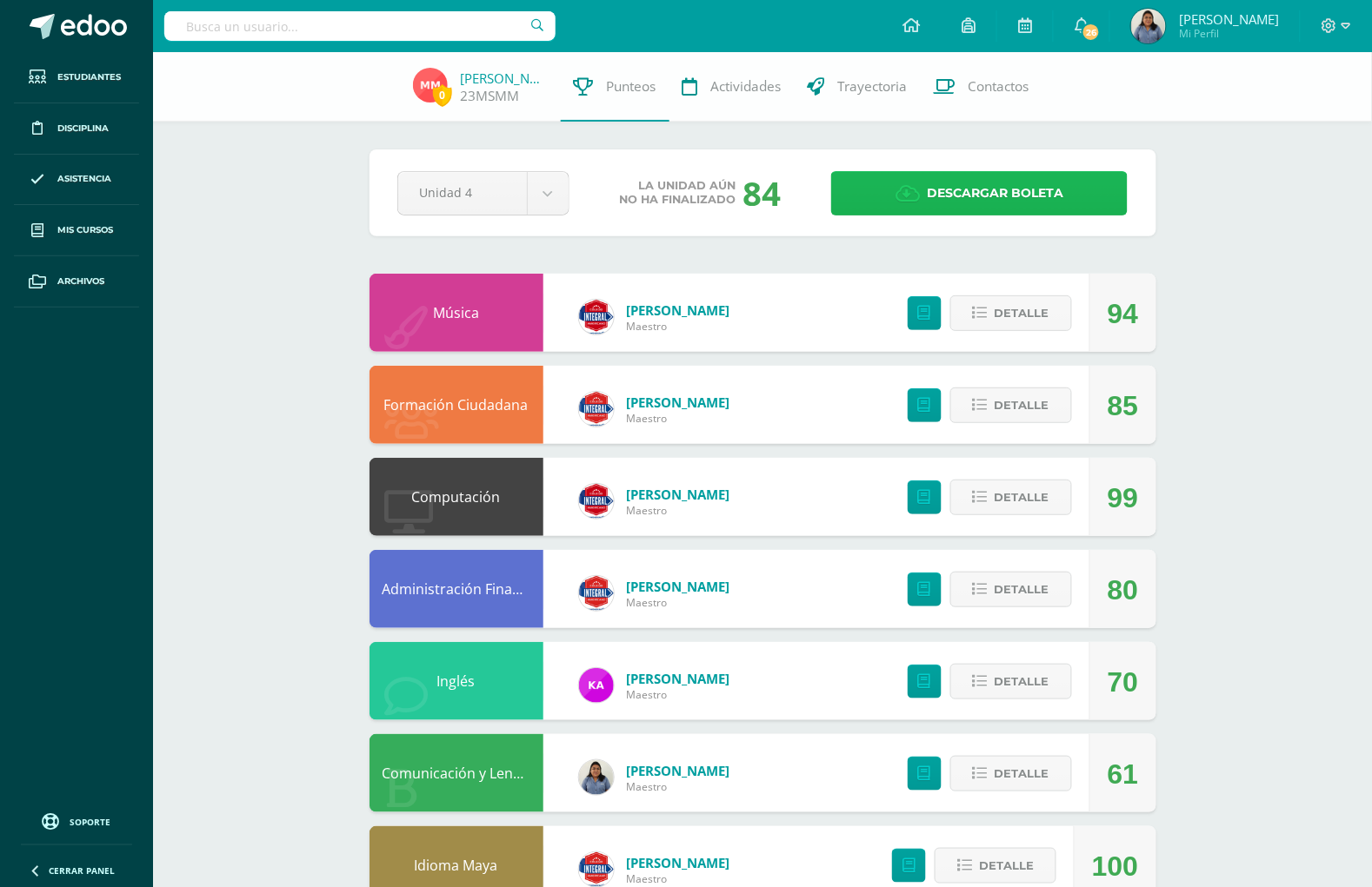
click at [962, 182] on span "Descargar boleta" at bounding box center [994, 193] width 136 height 43
click at [284, 35] on input "text" at bounding box center [359, 26] width 391 height 30
type input "e"
type input "dyla"
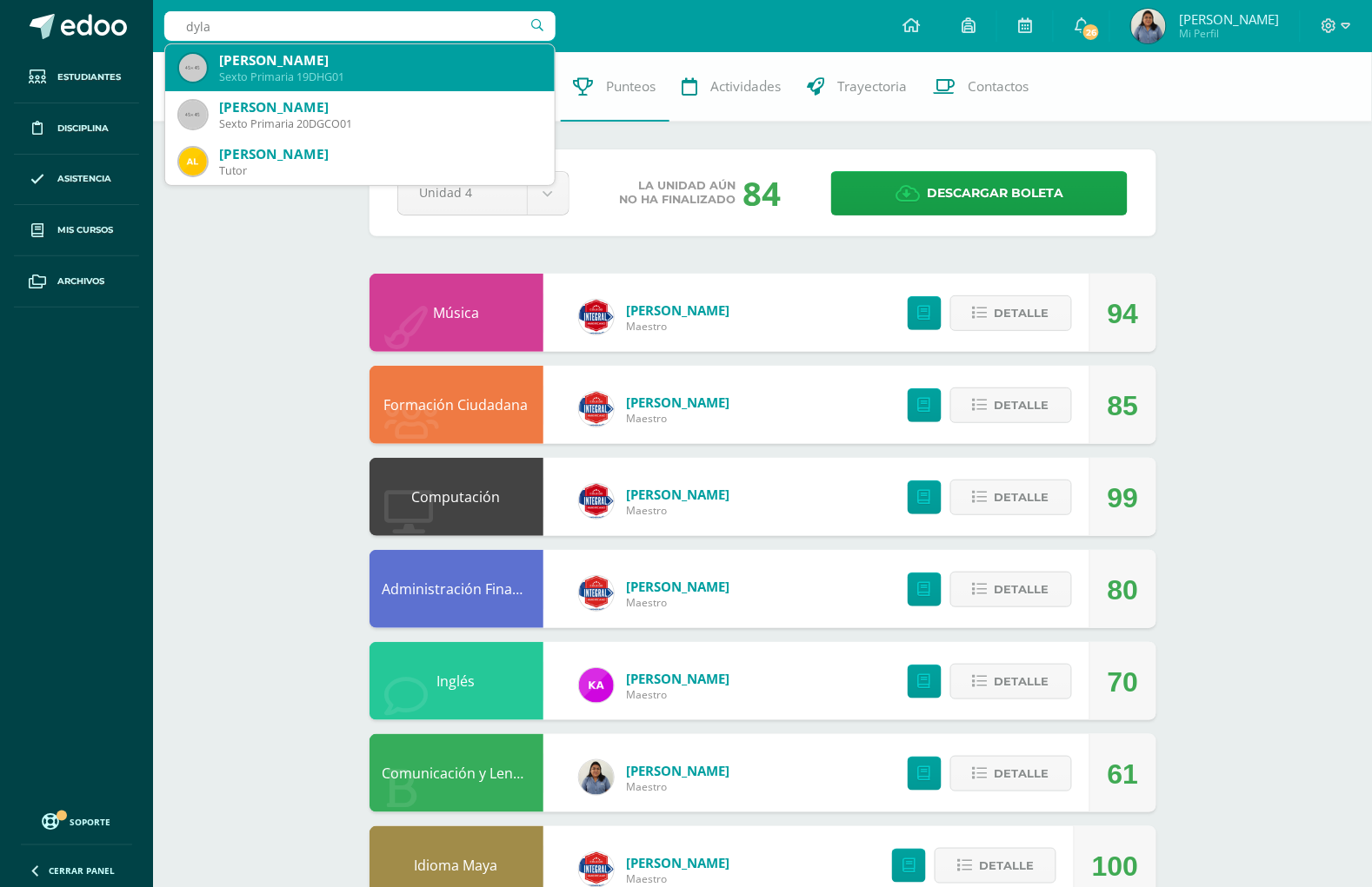
click at [293, 68] on div "Dylan Eduardo Hernandez Gonzalez" at bounding box center [379, 61] width 321 height 18
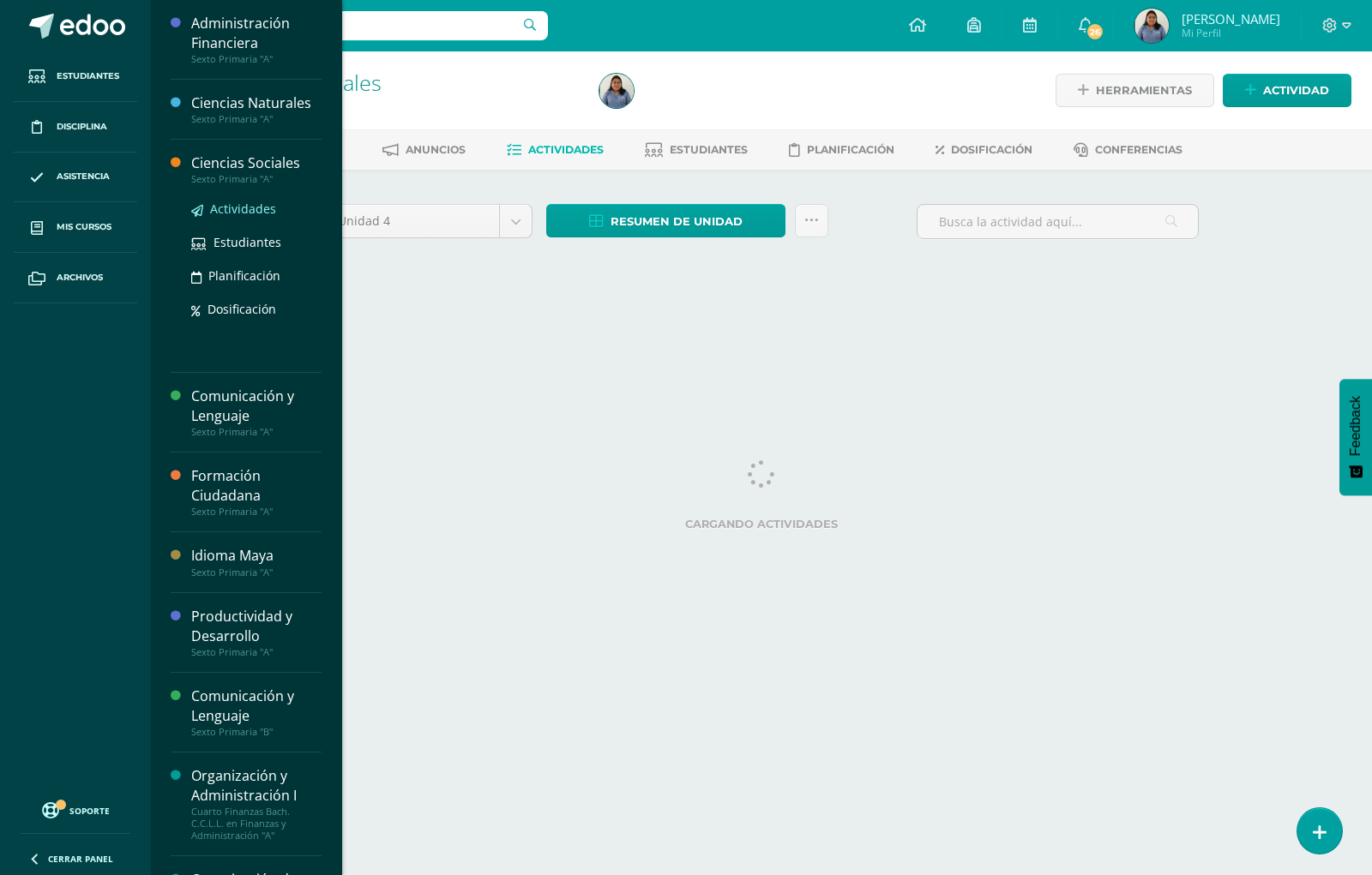
click at [229, 201] on span "Actividades" at bounding box center [242, 208] width 66 height 17
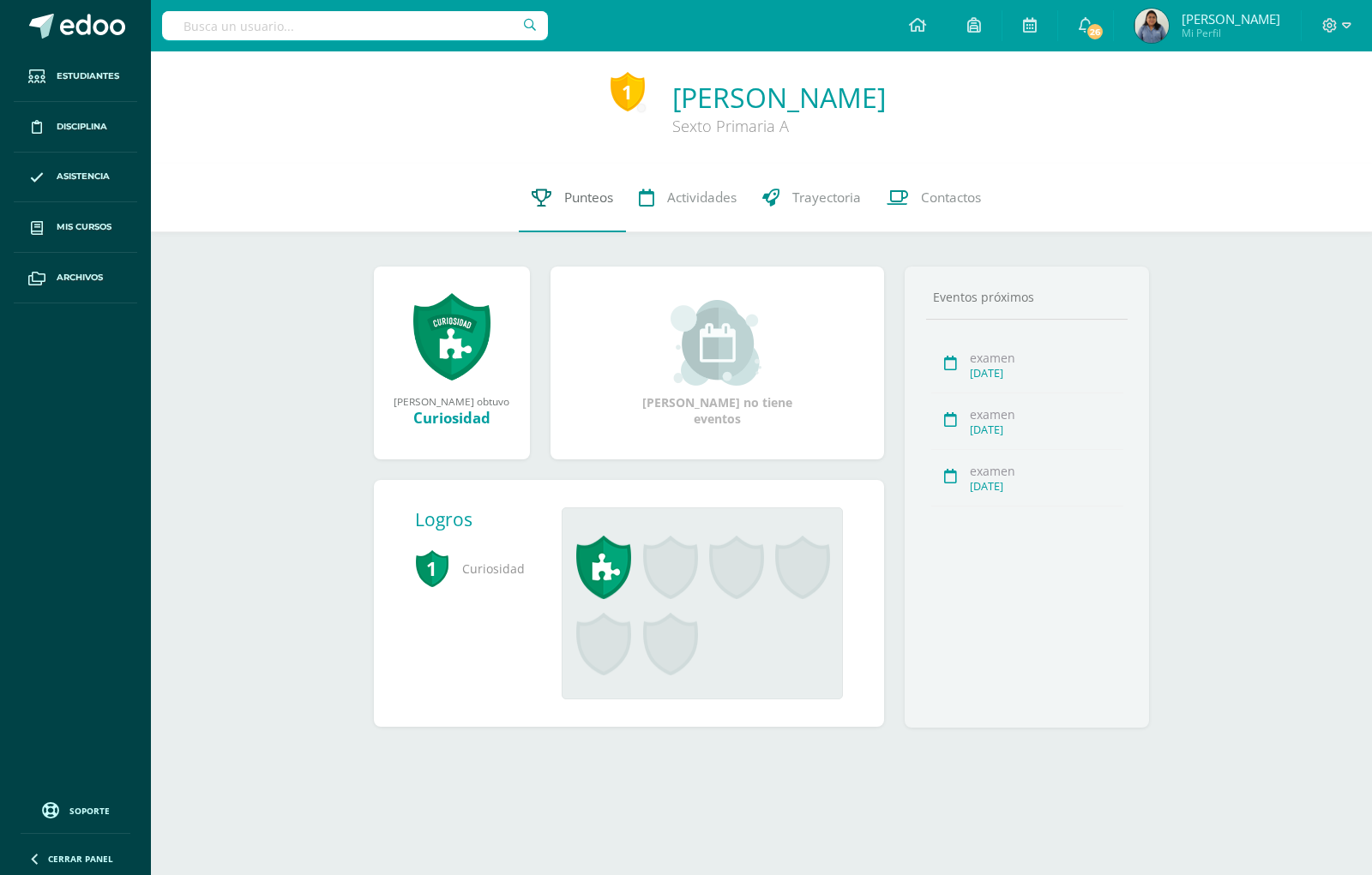
click at [570, 207] on span "Punteos" at bounding box center [589, 197] width 49 height 18
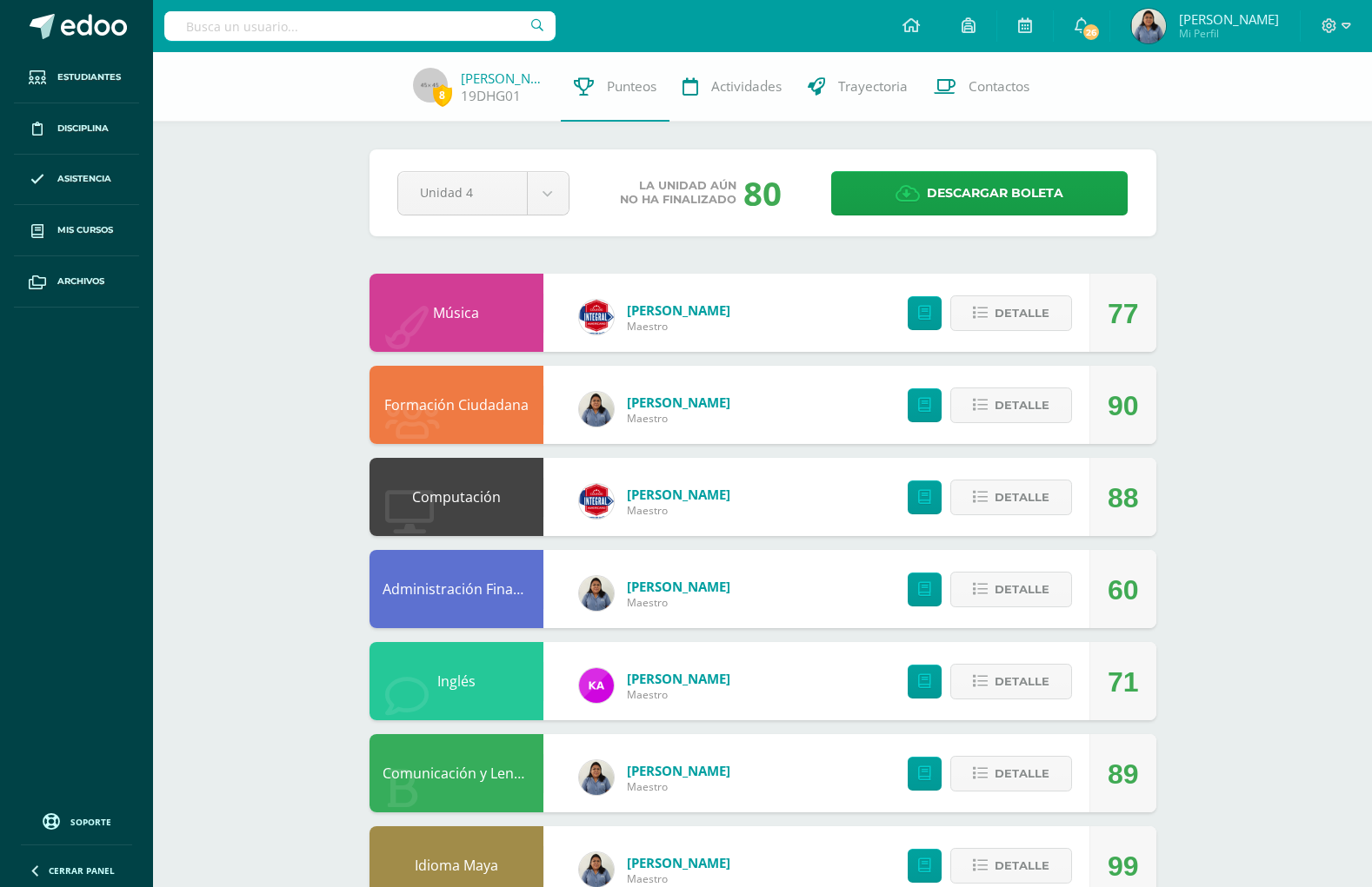
click at [966, 189] on span "Descargar boleta" at bounding box center [994, 193] width 136 height 43
click at [969, 181] on span "Descargar boleta" at bounding box center [994, 193] width 136 height 43
